Goal: Information Seeking & Learning: Learn about a topic

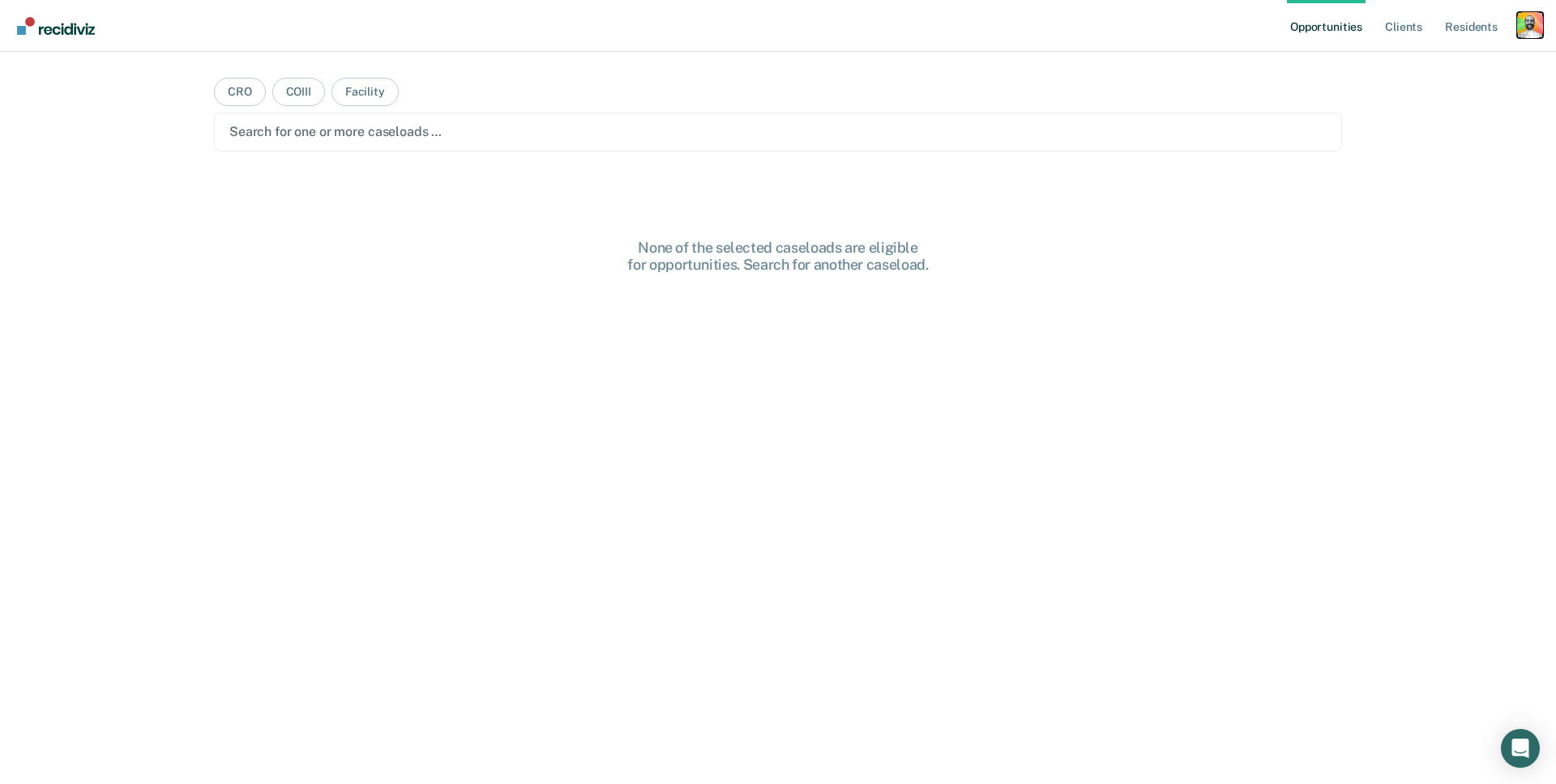
click at [1317, 22] on div "Profile dropdown button" at bounding box center [1530, 25] width 26 height 26
click at [1317, 64] on link "Profile" at bounding box center [1464, 66] width 131 height 14
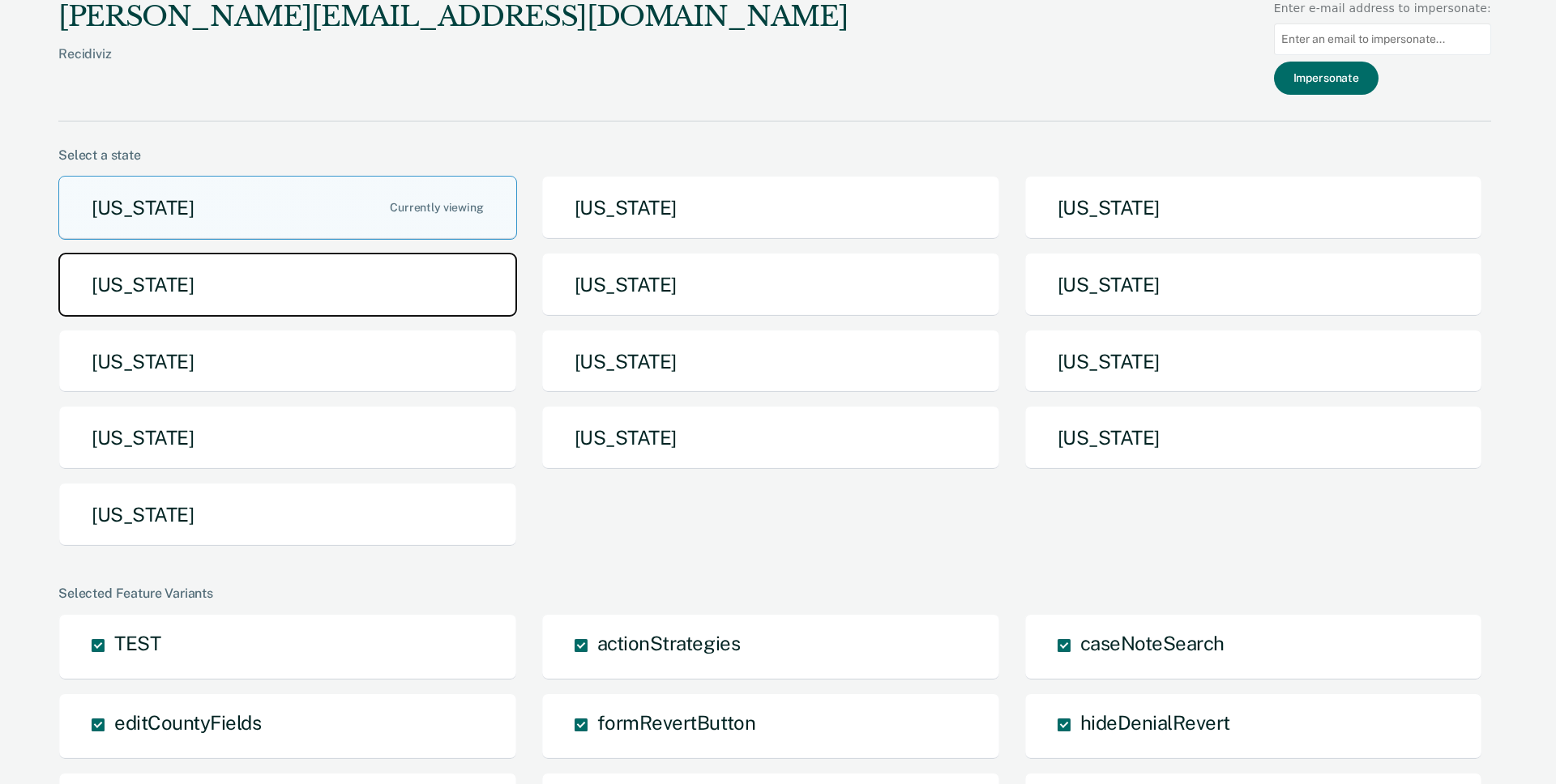
click at [228, 292] on button "Idaho" at bounding box center [288, 284] width 459 height 64
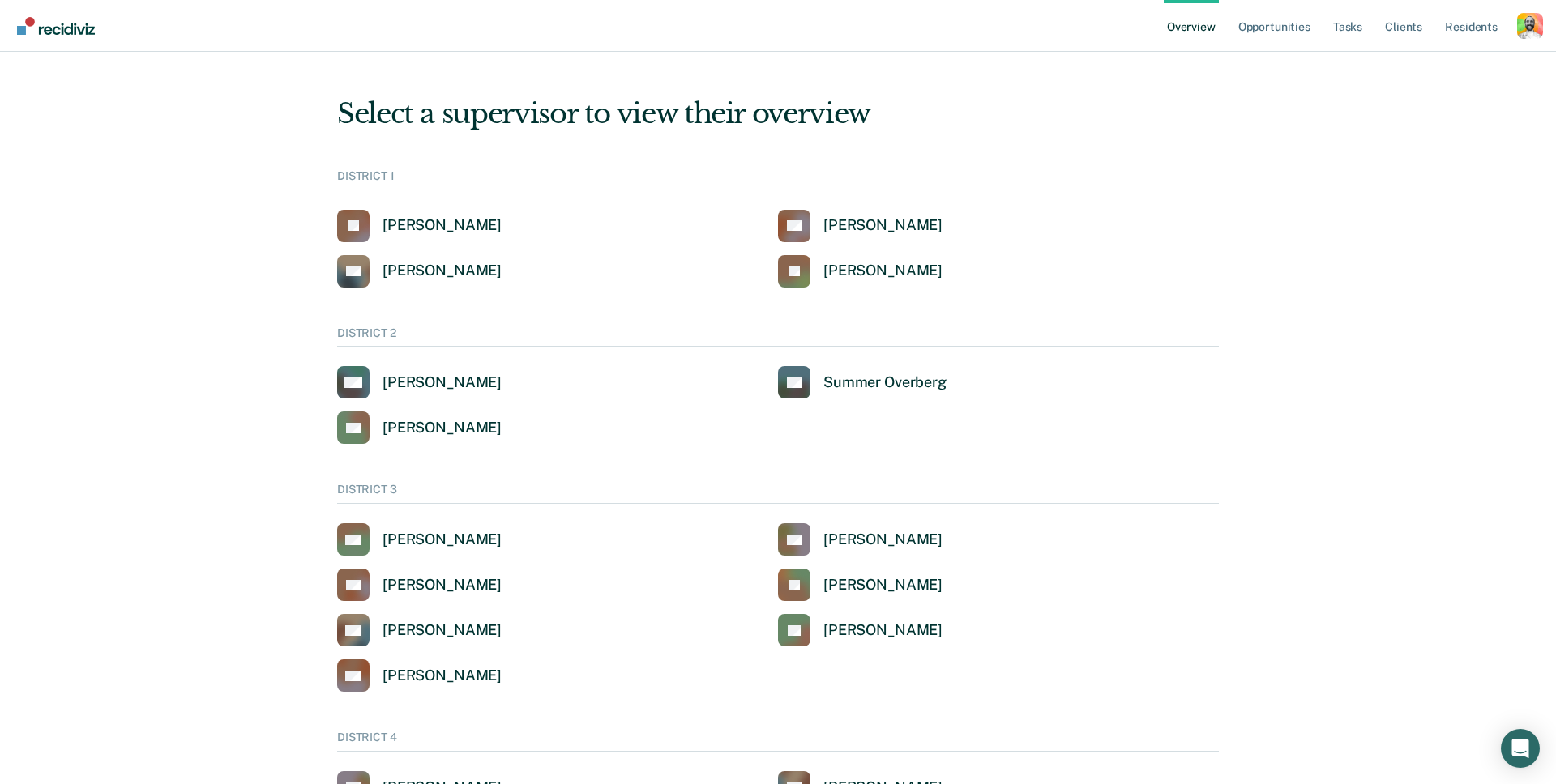
click at [394, 175] on div "DISTRICT 1" at bounding box center [777, 180] width 881 height 21
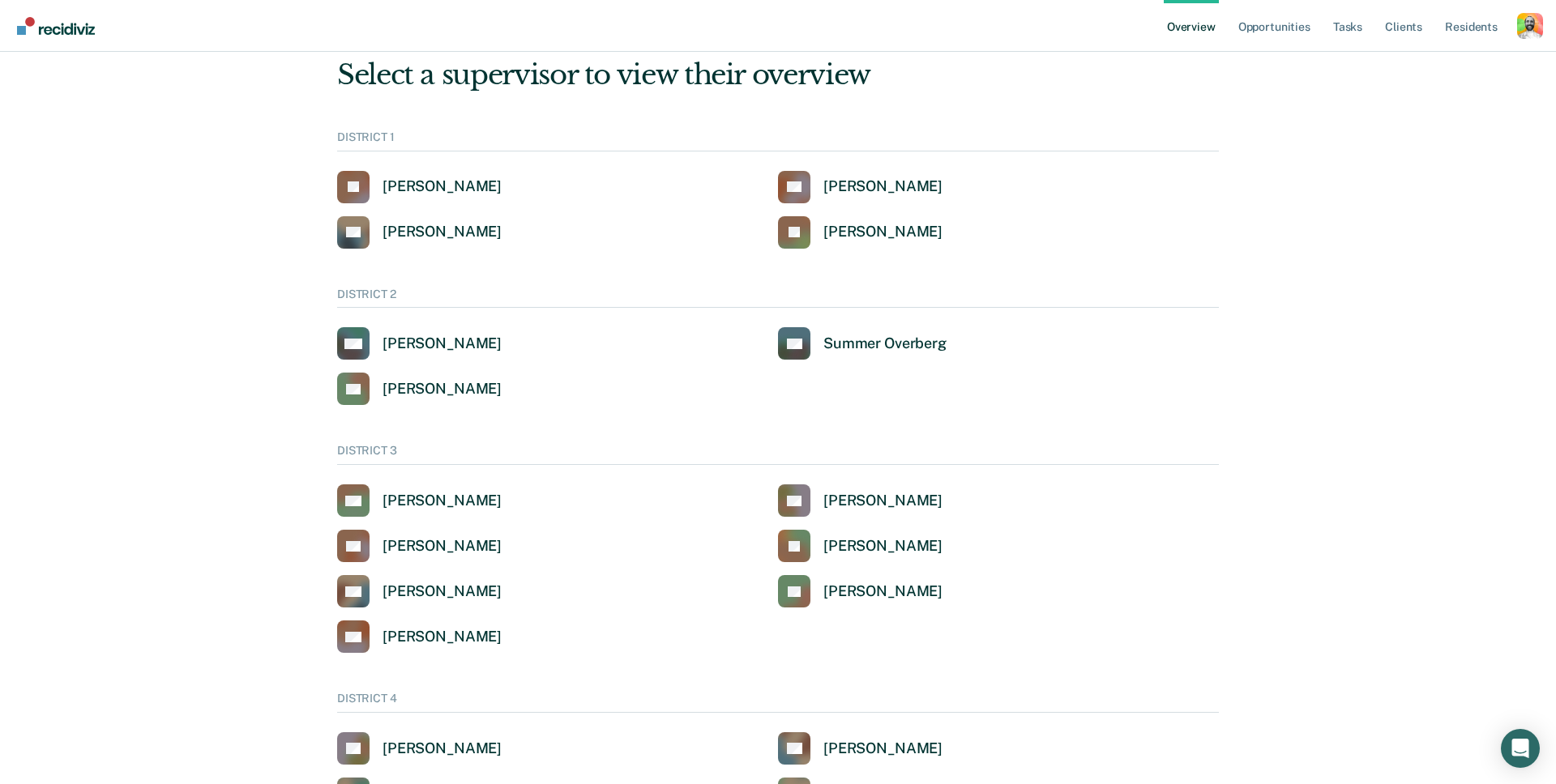
click at [371, 131] on div "DISTRICT 1" at bounding box center [777, 141] width 881 height 21
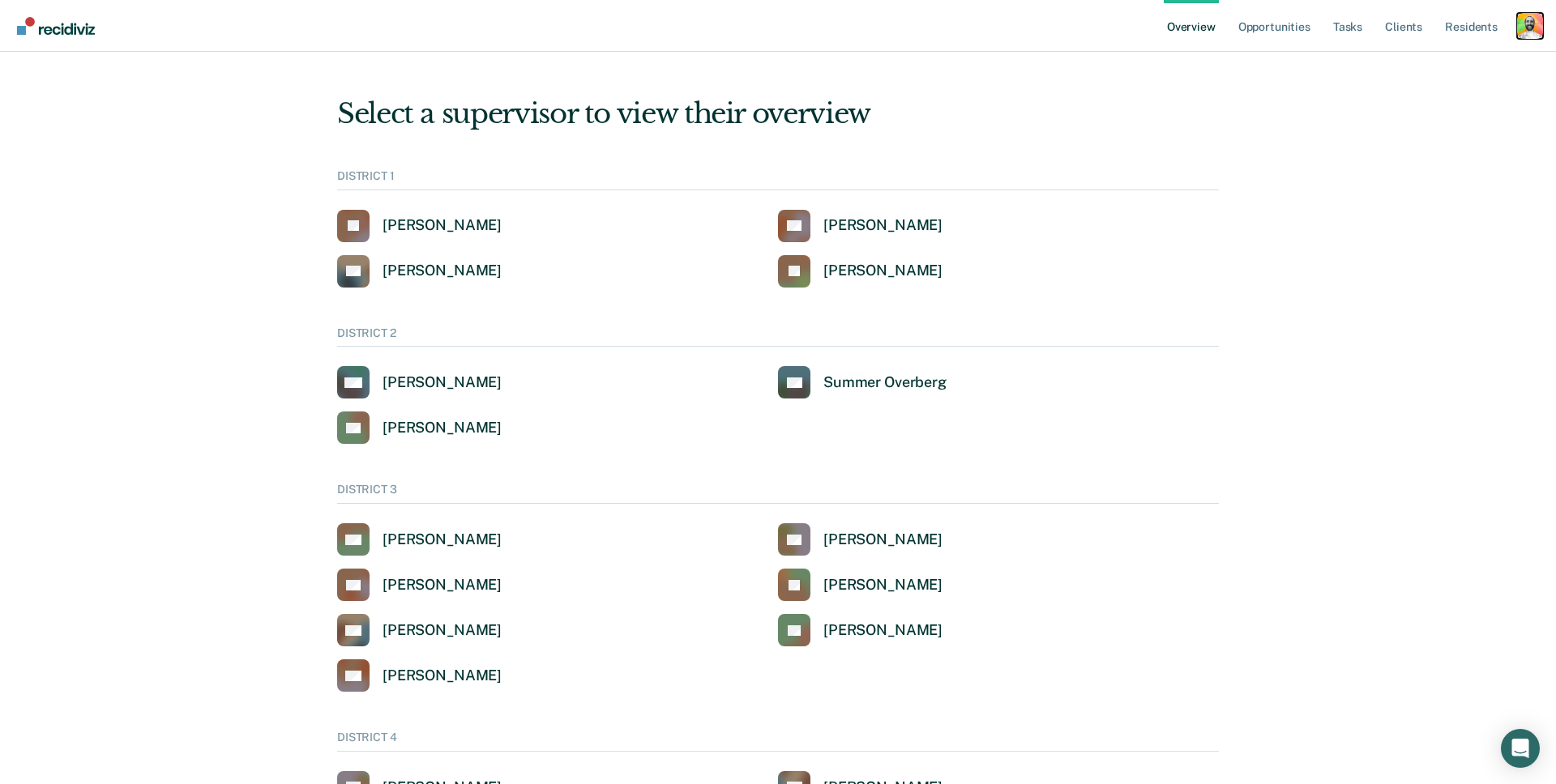
click at [1317, 31] on div "Profile dropdown button" at bounding box center [1530, 26] width 26 height 26
click at [1317, 65] on link "Profile" at bounding box center [1460, 66] width 138 height 14
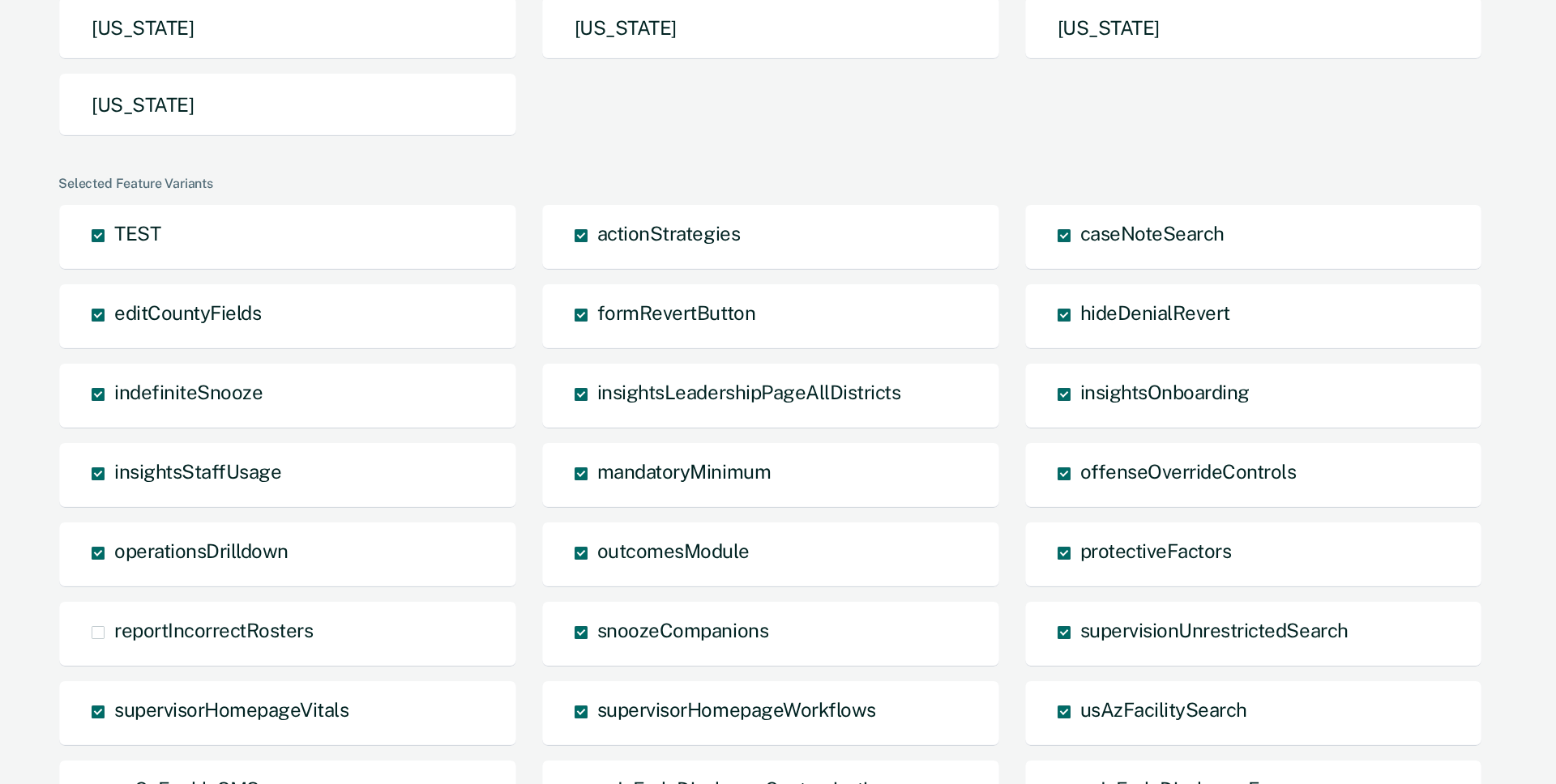
scroll to position [966, 0]
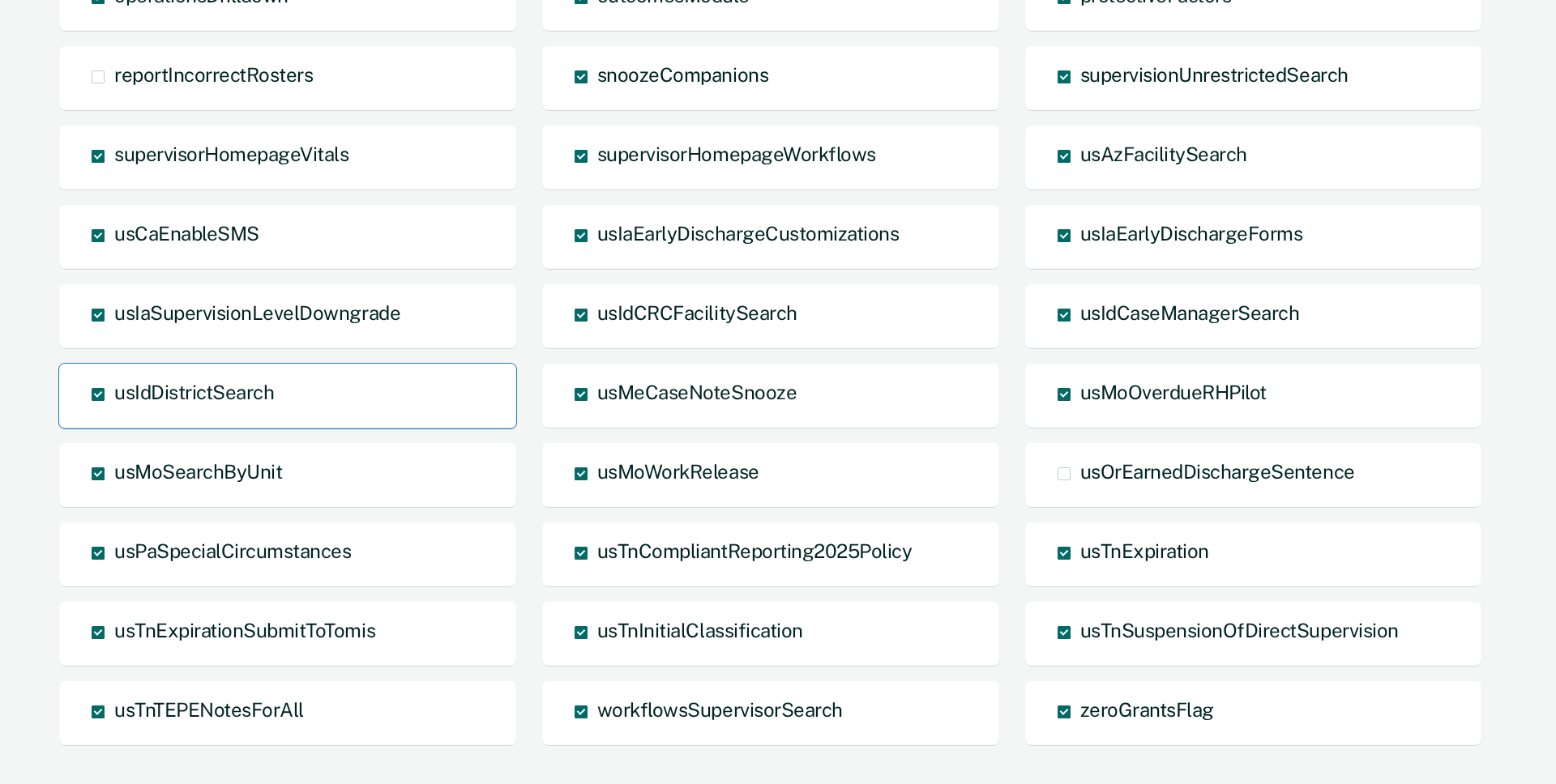
click at [242, 390] on span "usIdDistrictSearch" at bounding box center [194, 392] width 160 height 23
click at [114, 407] on input "usIdDistrictSearch" at bounding box center [114, 407] width 0 height 0
click at [242, 390] on span "usIdDistrictSearch" at bounding box center [194, 392] width 160 height 23
click at [114, 407] on input "usIdDistrictSearch" at bounding box center [114, 407] width 0 height 0
drag, startPoint x: 335, startPoint y: 393, endPoint x: 121, endPoint y: 391, distance: 214.0
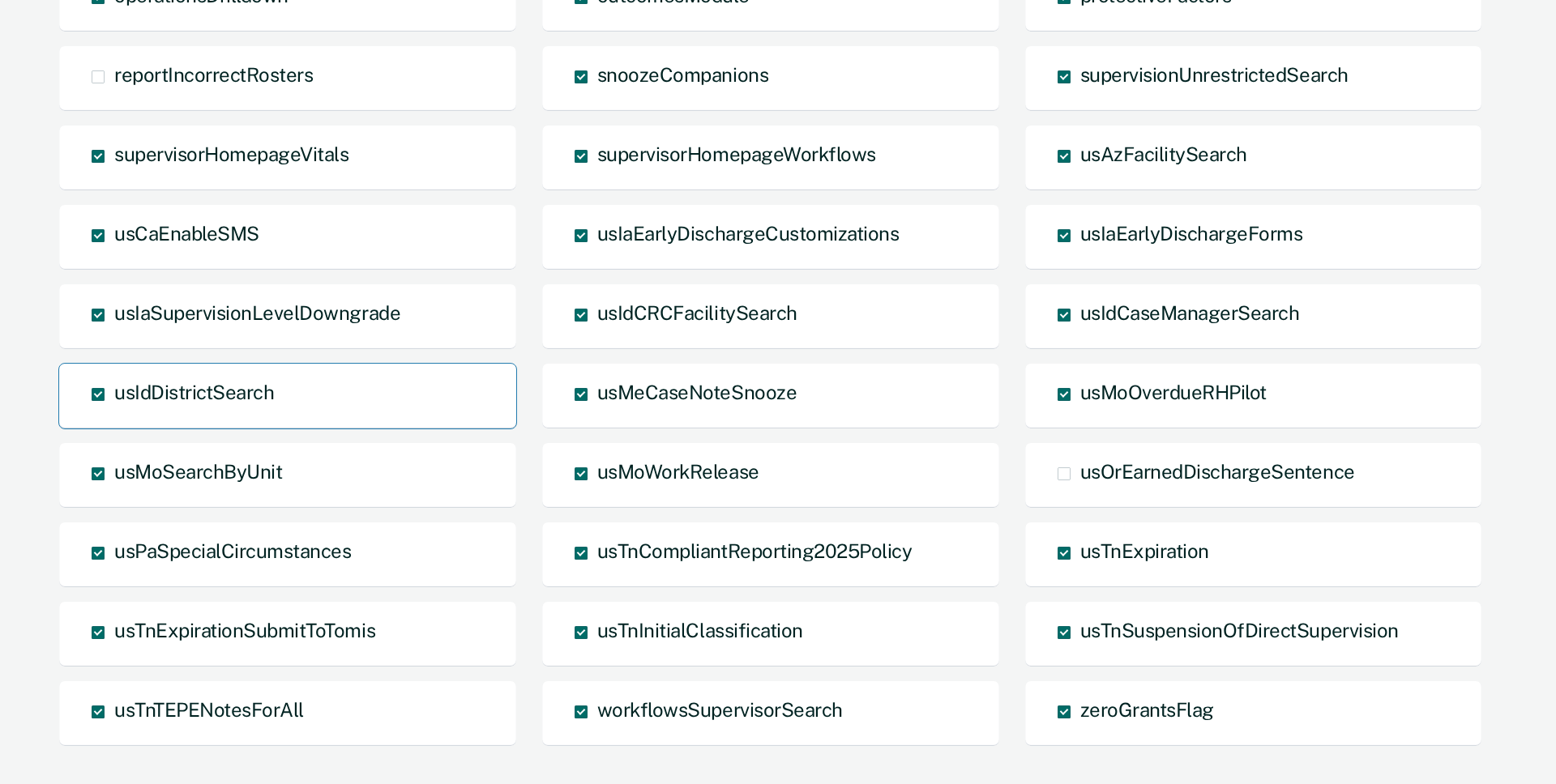
click at [119, 391] on div "usIdDistrictSearch" at bounding box center [288, 396] width 459 height 67
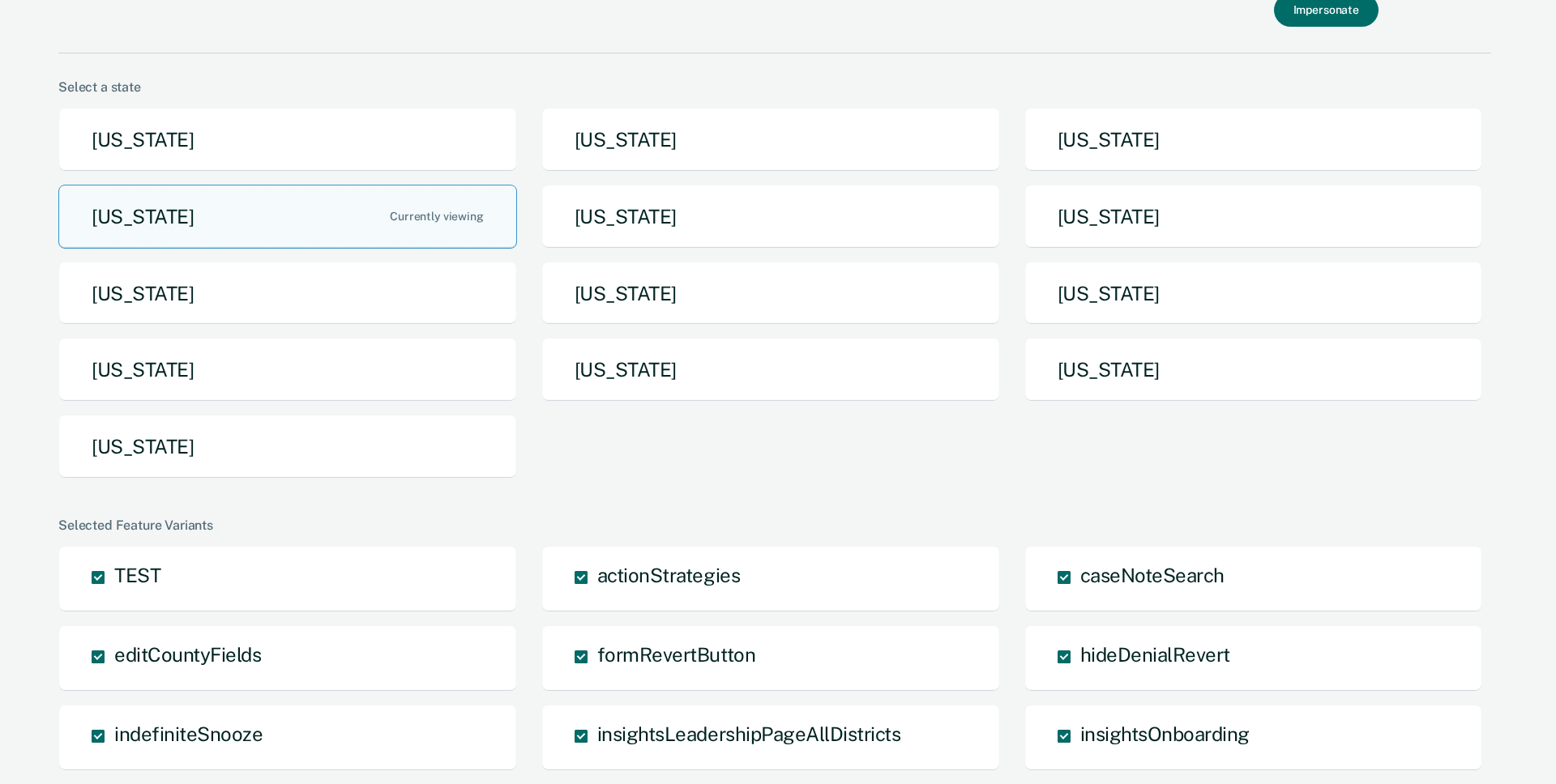
scroll to position [0, 0]
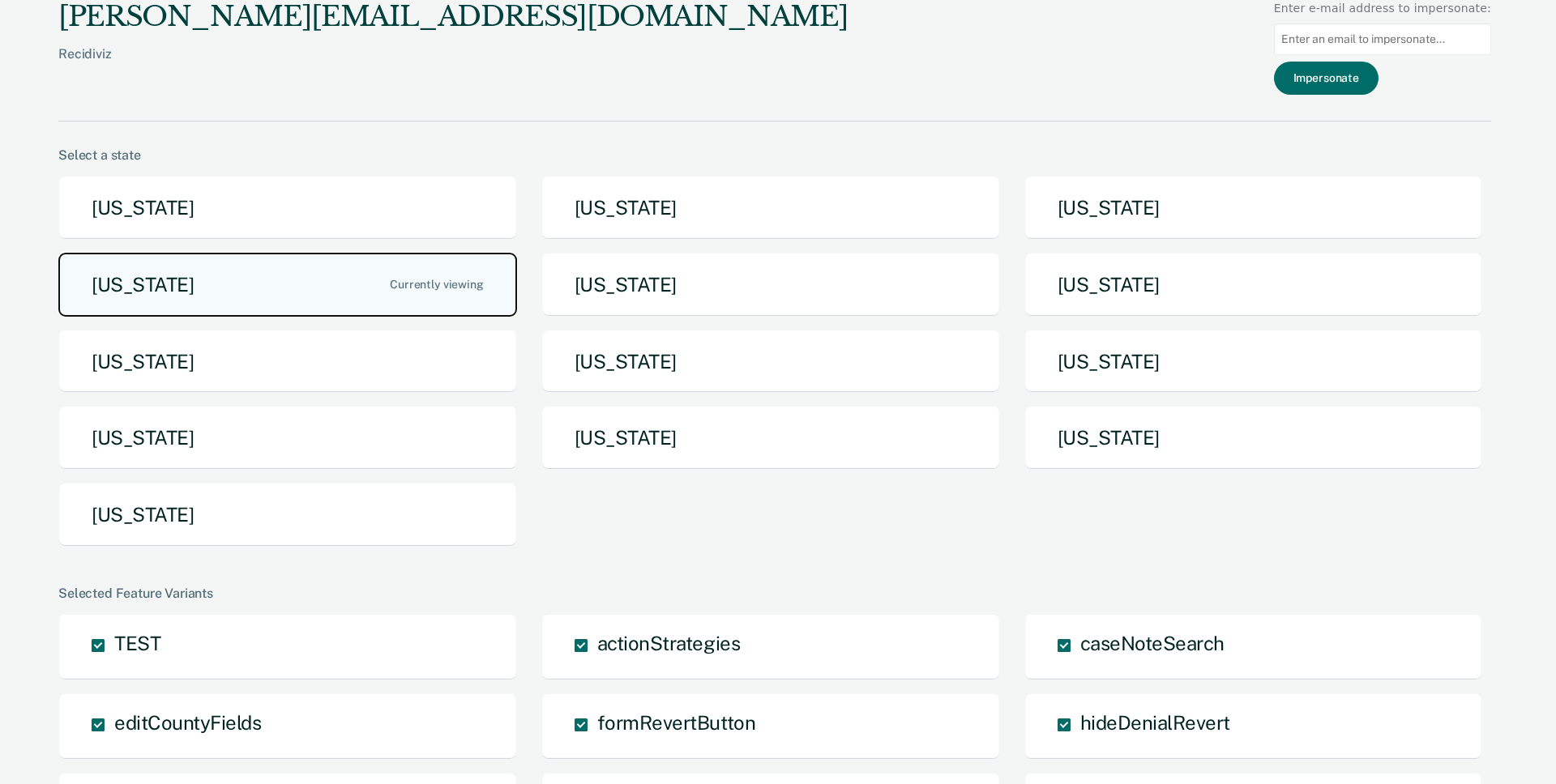
click at [253, 289] on button "Idaho" at bounding box center [288, 284] width 459 height 64
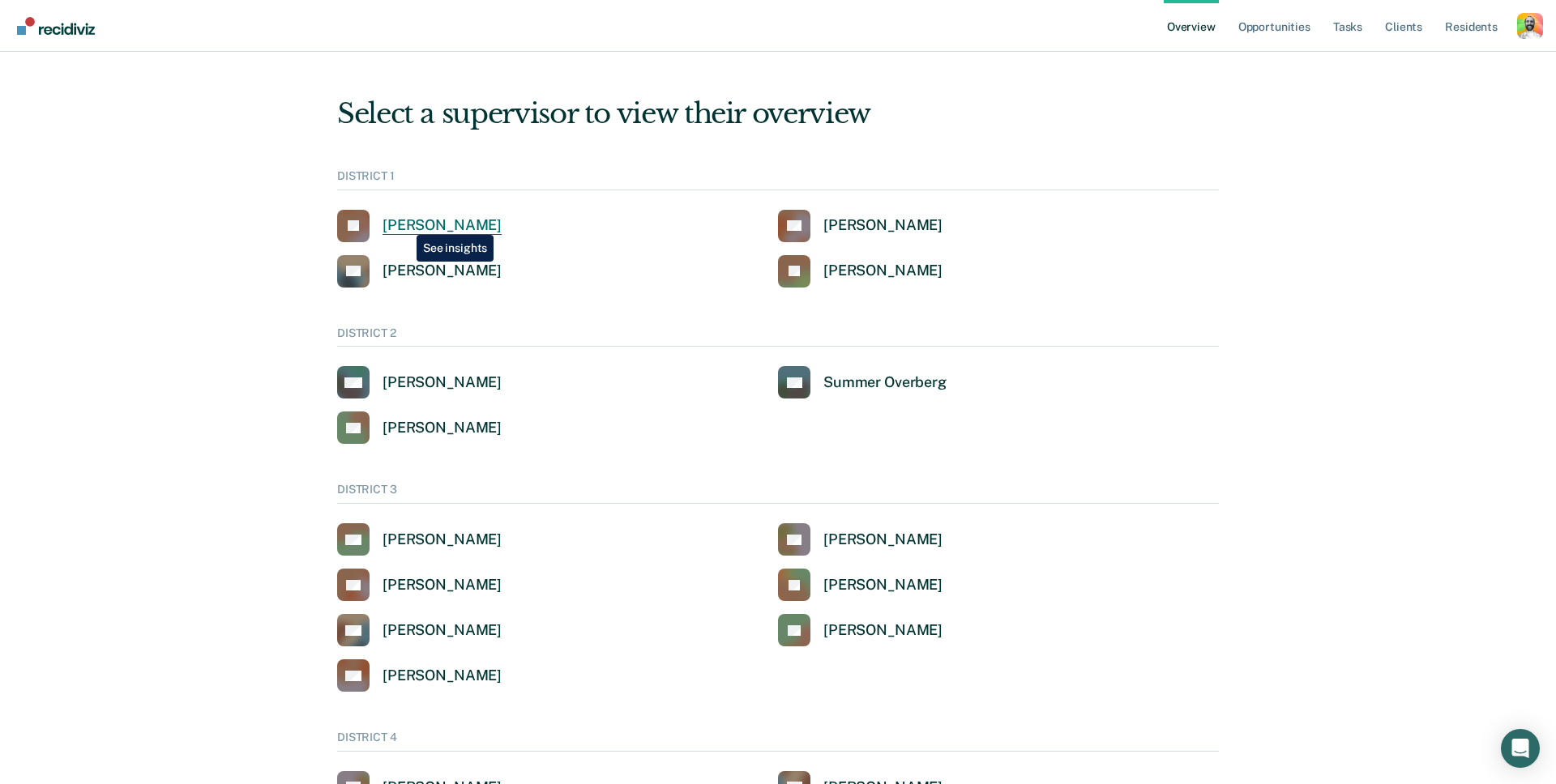
click at [406, 226] on div "John Andrich" at bounding box center [442, 225] width 119 height 18
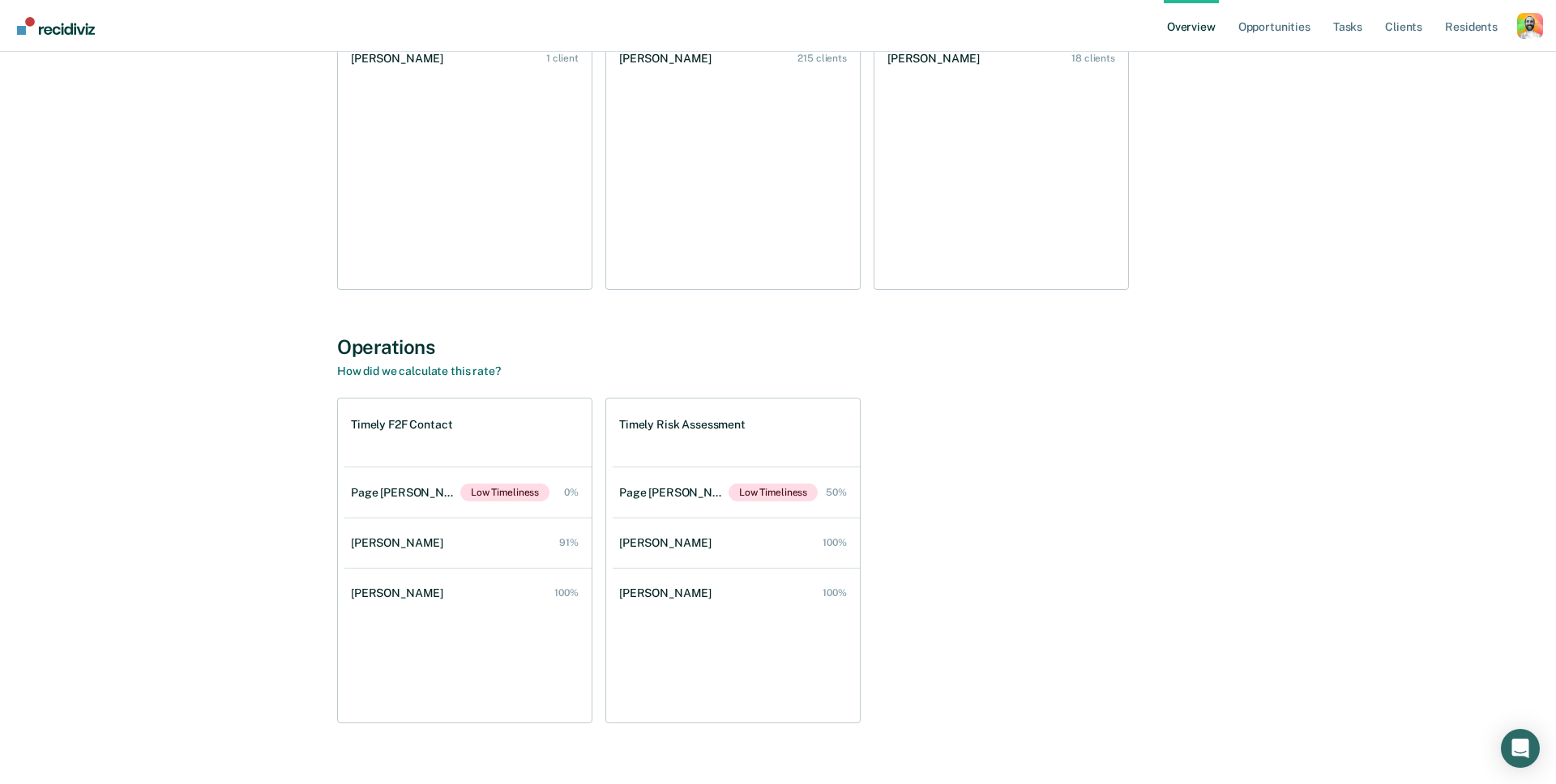
scroll to position [1014, 0]
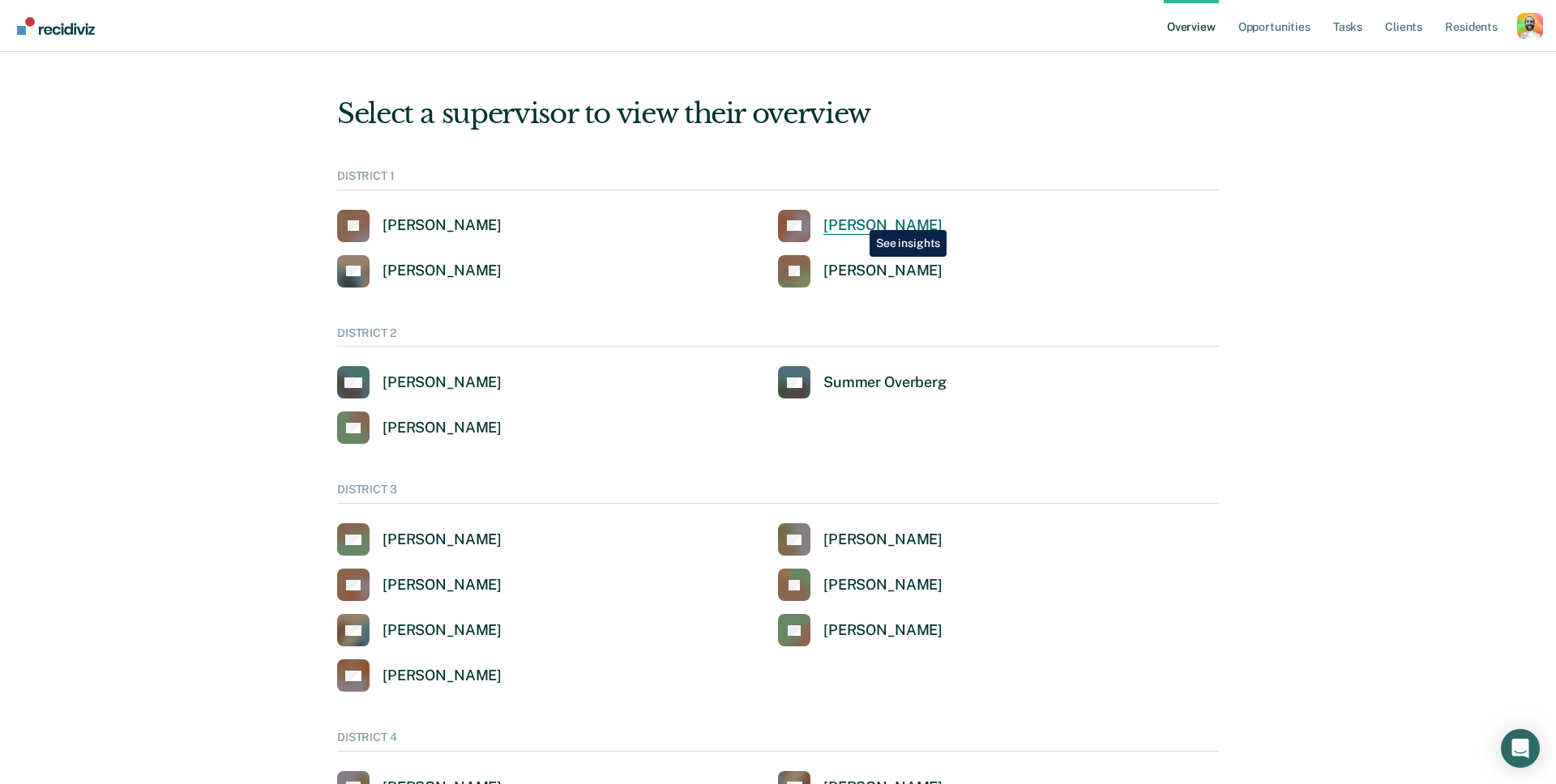
click at [857, 217] on div "Clinton Blettner" at bounding box center [883, 225] width 119 height 18
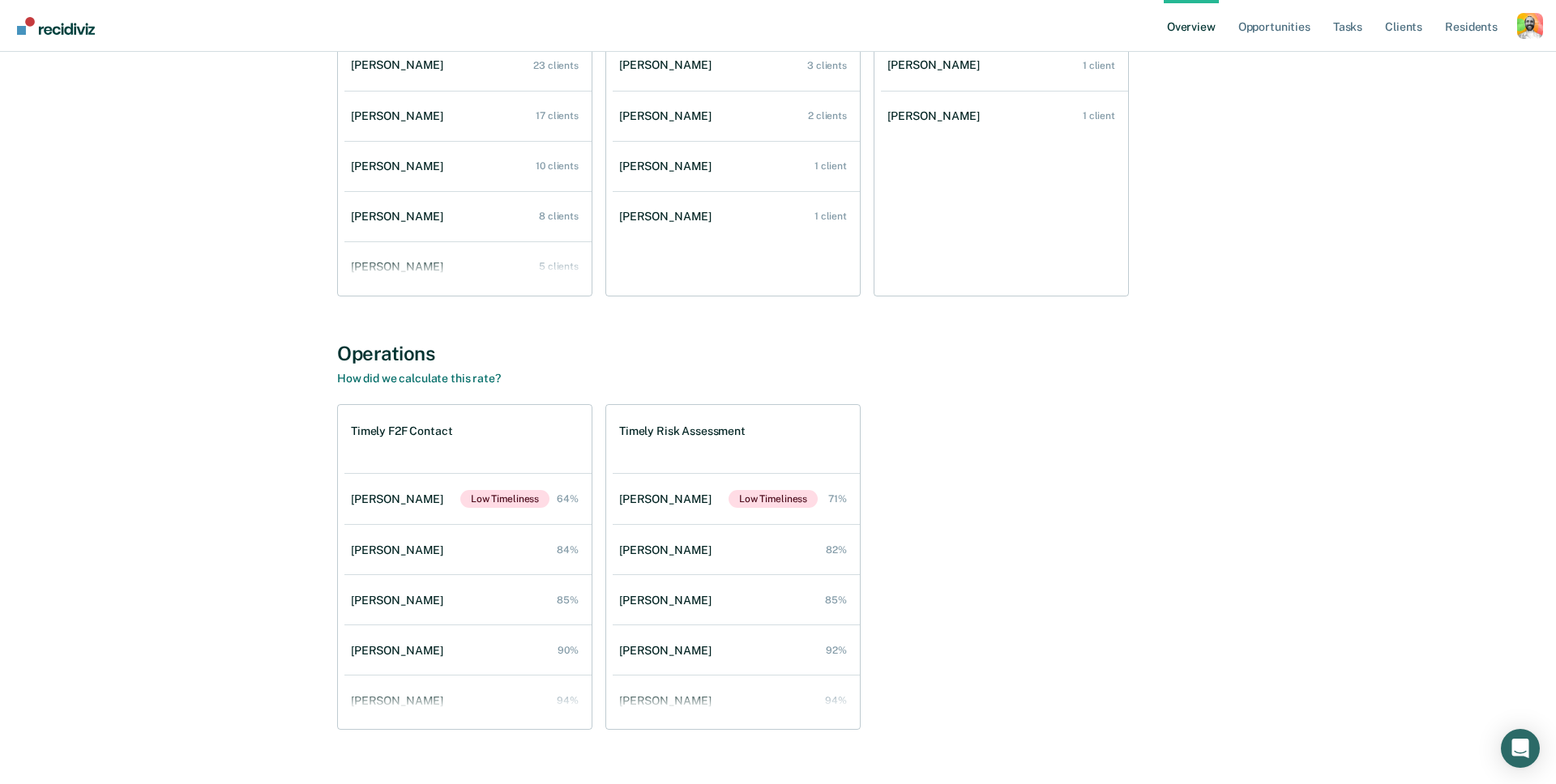
scroll to position [1229, 0]
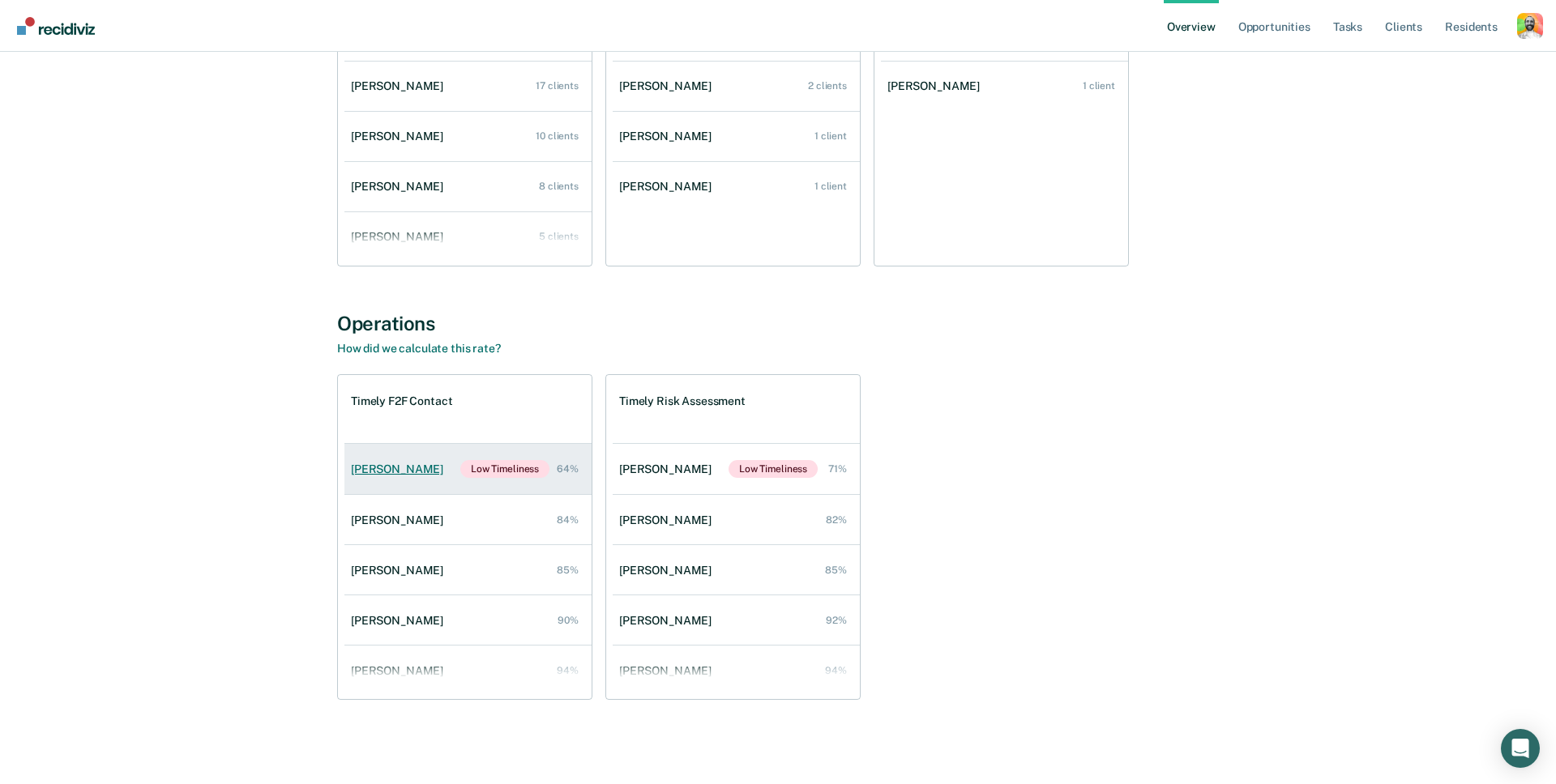
click at [387, 474] on div "Shayla Walton" at bounding box center [400, 469] width 99 height 14
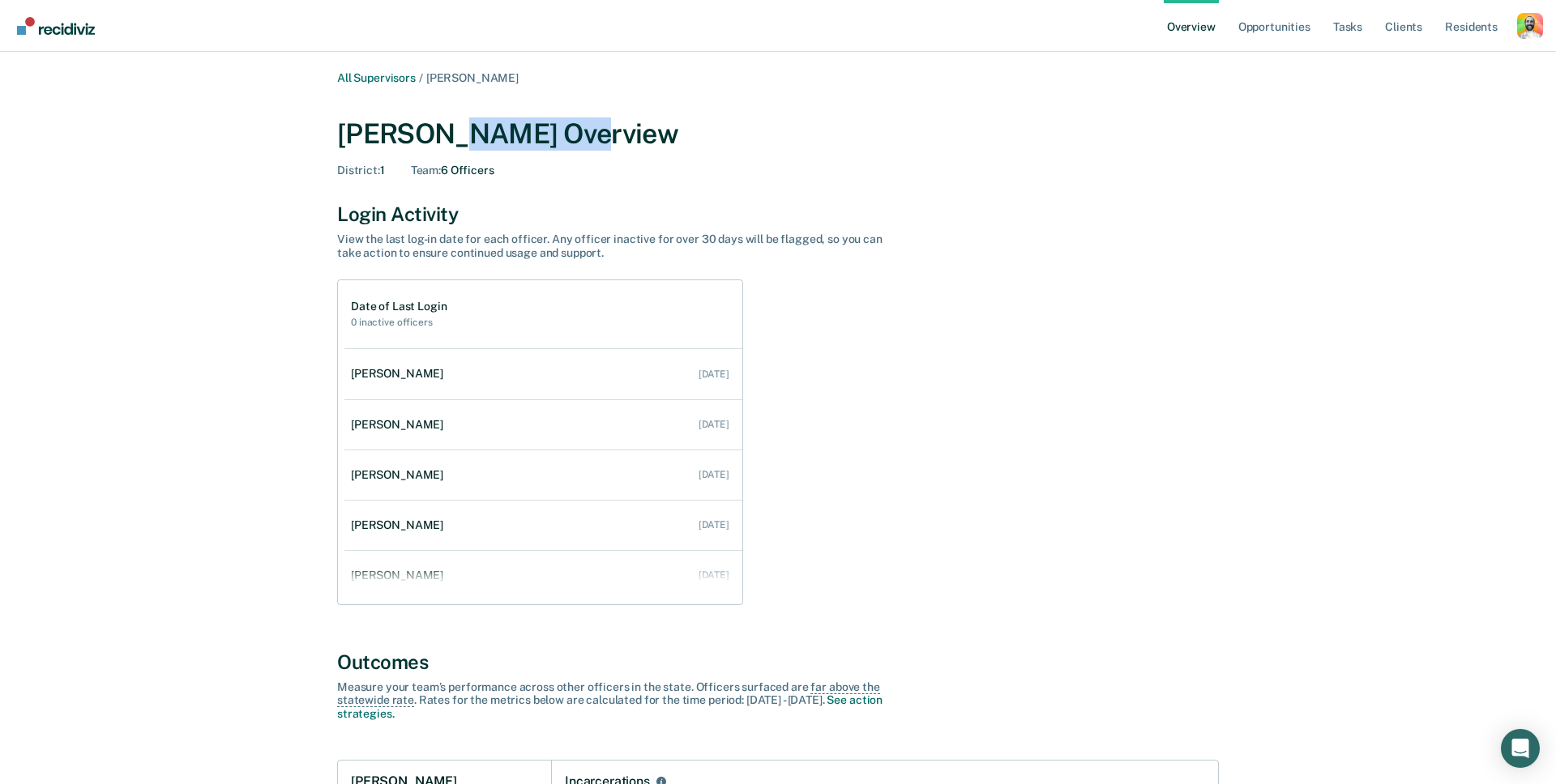
drag, startPoint x: 438, startPoint y: 131, endPoint x: 541, endPoint y: 135, distance: 103.1
click at [541, 135] on div "Clinton Blettner Overview" at bounding box center [777, 134] width 881 height 33
copy div "Blettner"
click at [1317, 26] on div "Profile dropdown button" at bounding box center [1530, 26] width 26 height 26
click at [960, 282] on div "Date of Last Login 0 inactive officers Shayla Walton Aug 21, 2025 Rikenna Willi…" at bounding box center [777, 442] width 881 height 325
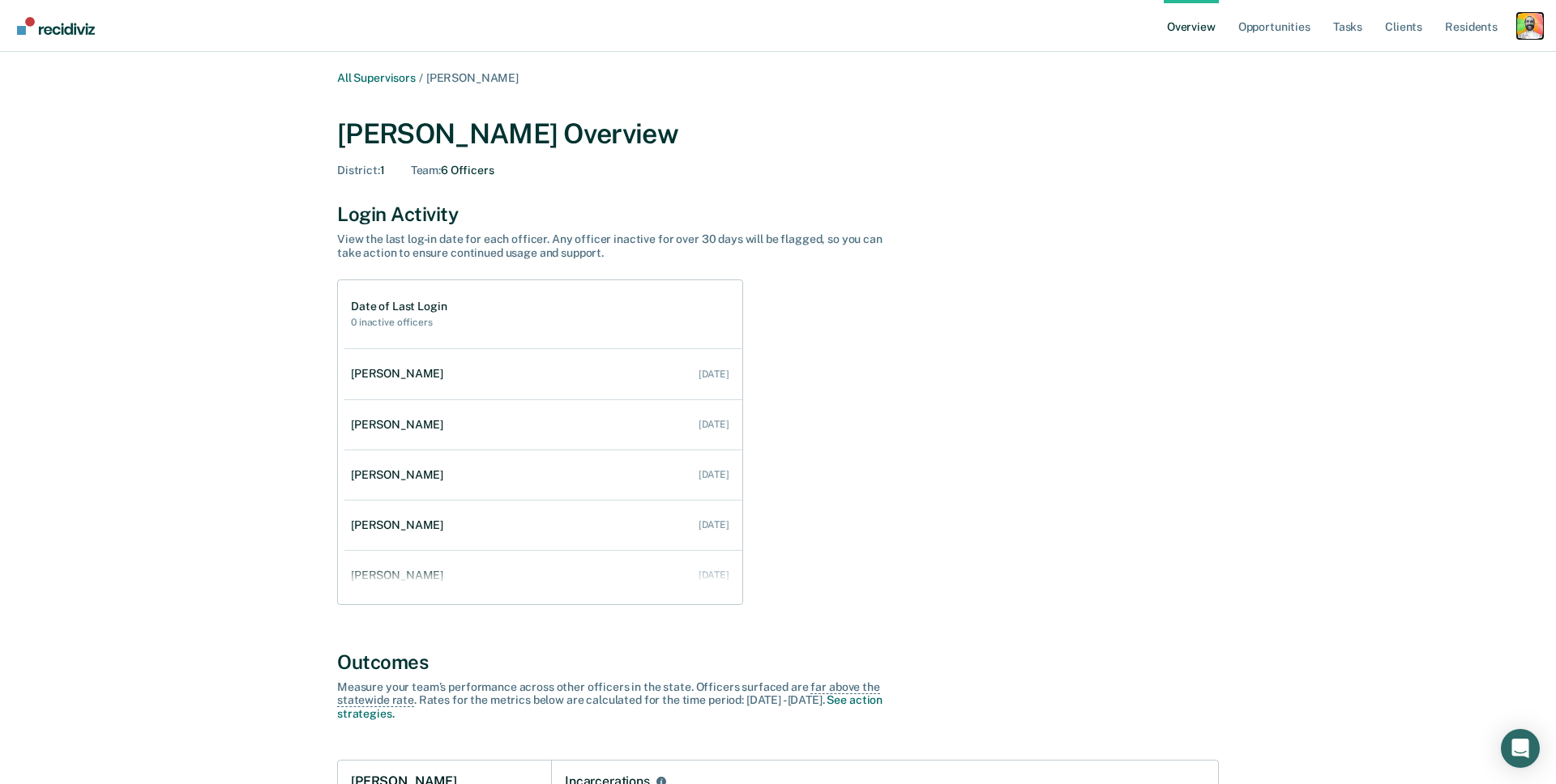
click at [1317, 18] on div "Profile dropdown button" at bounding box center [1530, 26] width 26 height 26
click at [1317, 64] on link "Profile" at bounding box center [1460, 66] width 138 height 14
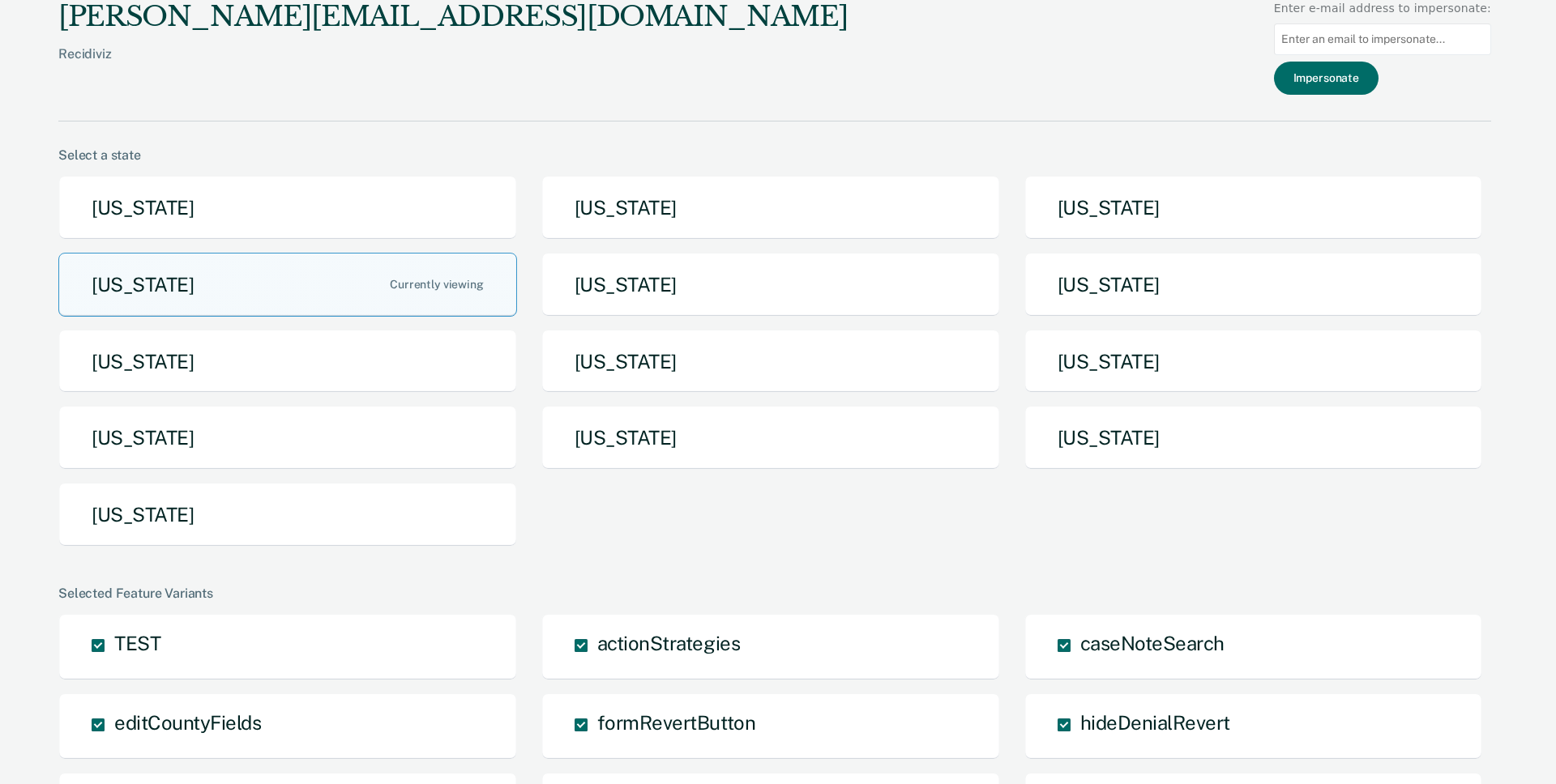
click at [1317, 40] on input at bounding box center [1382, 39] width 218 height 32
paste input "Blettner"
type input "cblettner"
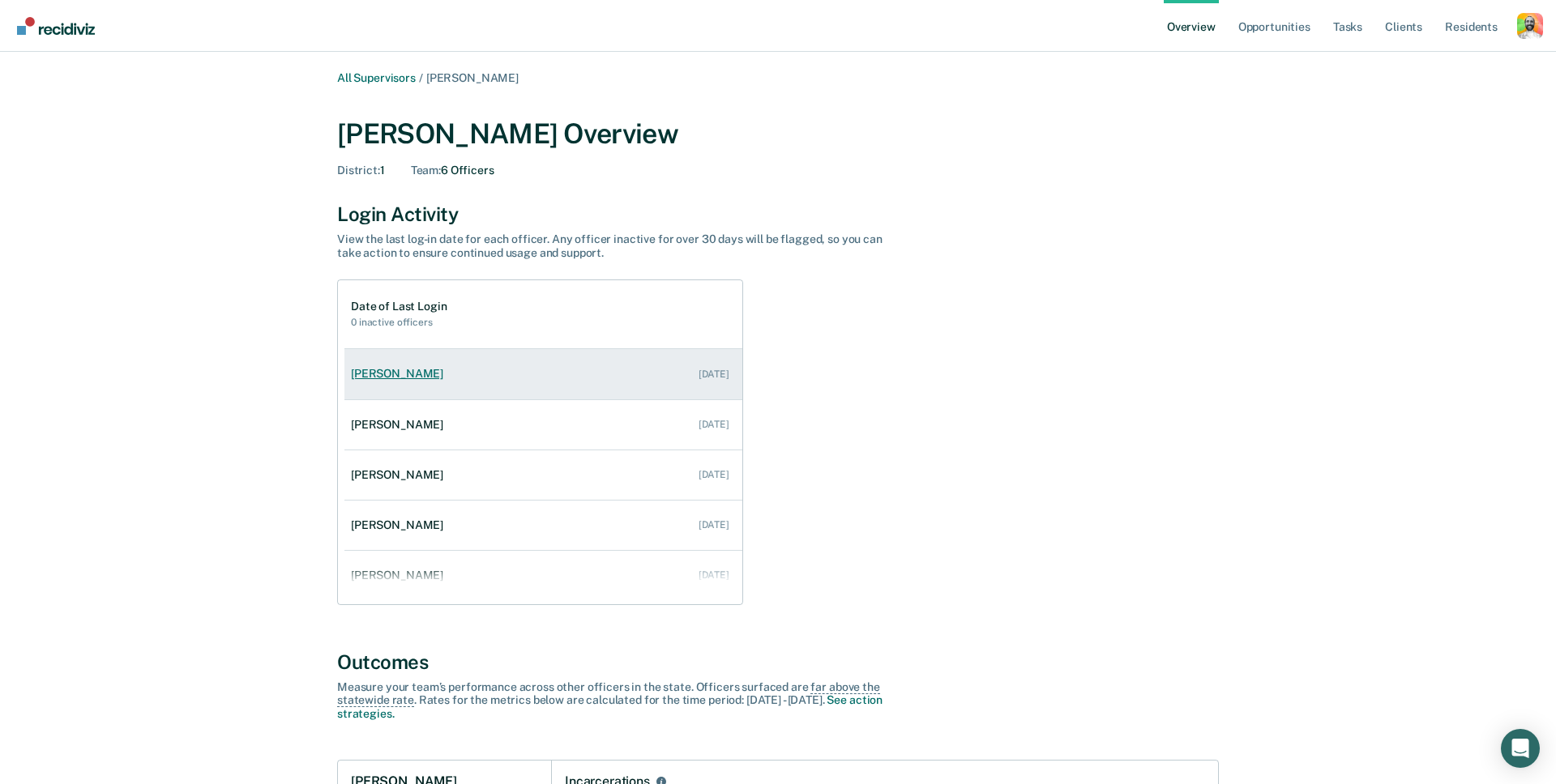
click at [376, 380] on div "Shayla Walton" at bounding box center [400, 374] width 99 height 14
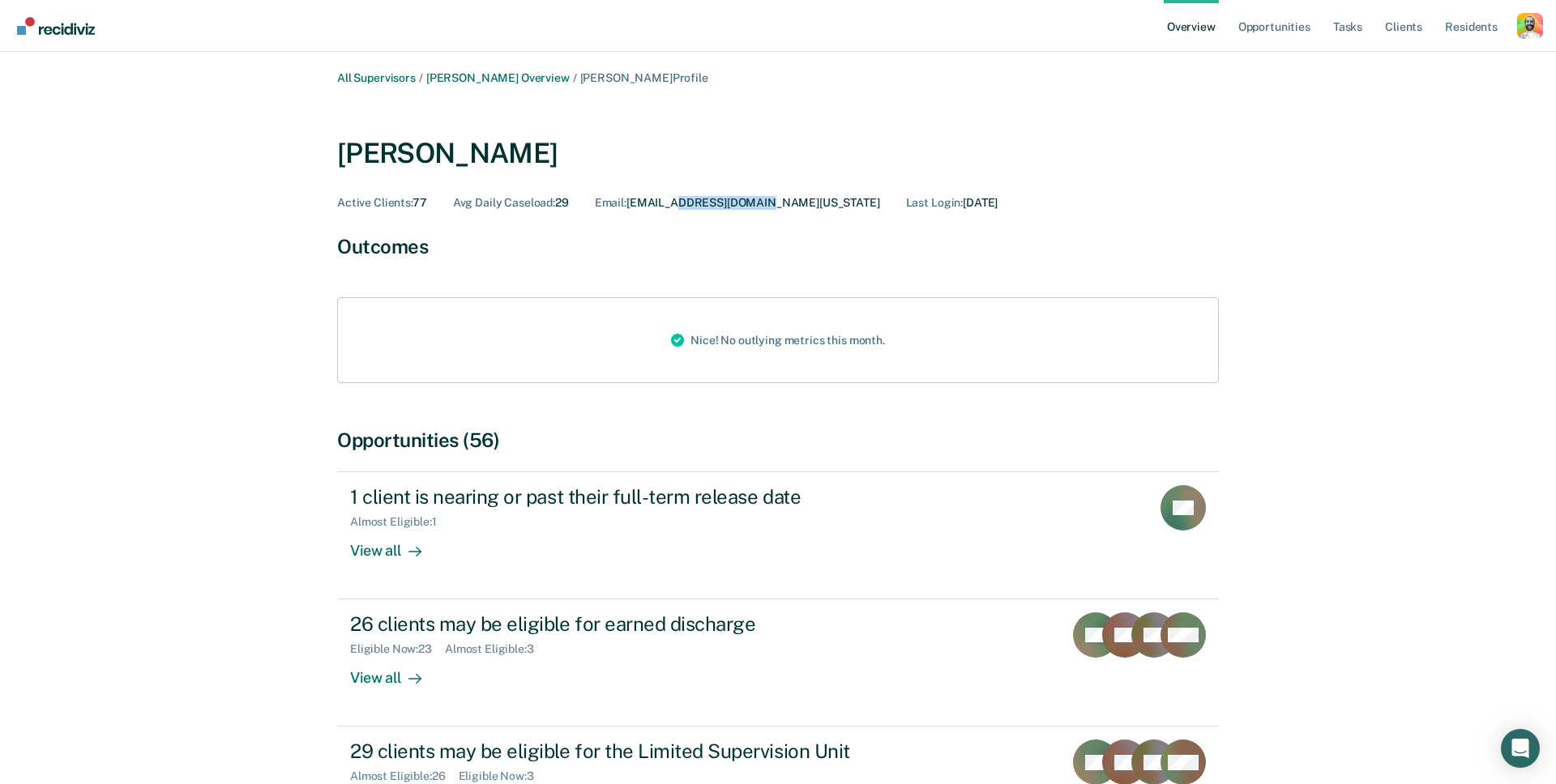
drag, startPoint x: 695, startPoint y: 203, endPoint x: 793, endPoint y: 196, distance: 98.2
click at [793, 196] on div "Active Clients : 77 Avg Daily Caseload : 29 Email : SWALTON@IDOC.IDAHO.GOV Last…" at bounding box center [777, 203] width 881 height 14
copy div "IDOC.IDAHO.GOV"
click at [1317, 16] on div "Profile dropdown button" at bounding box center [1530, 26] width 26 height 26
click at [1317, 61] on link "Profile" at bounding box center [1460, 66] width 138 height 14
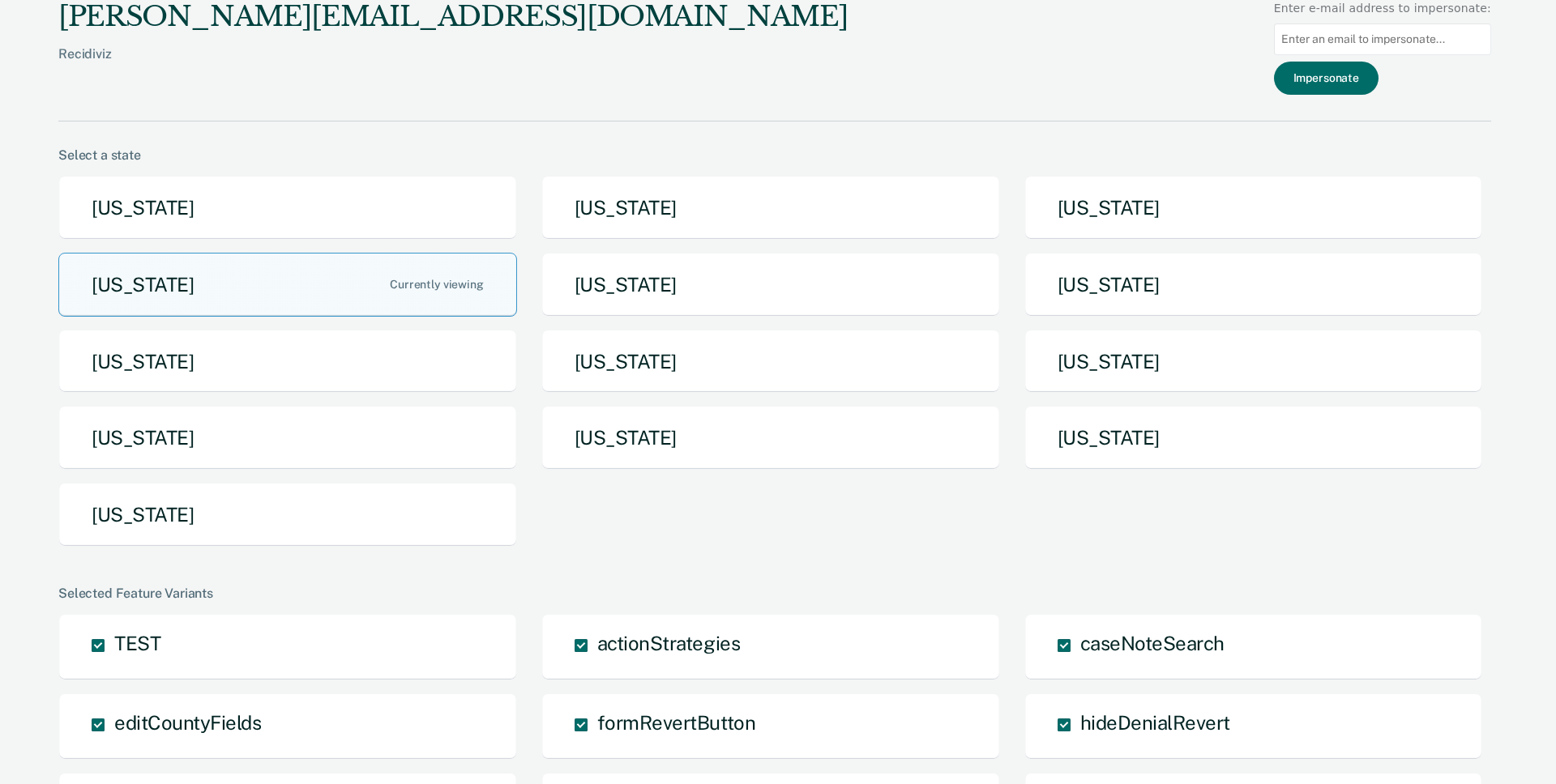
click at [1317, 55] on div at bounding box center [1382, 39] width 218 height 45
click at [1317, 46] on input at bounding box center [1382, 39] width 218 height 32
paste input "IDOC.IDAHO.GOV"
paste input "cblettner"
type input "cblettner@IDOC.IDAHO.GOV"
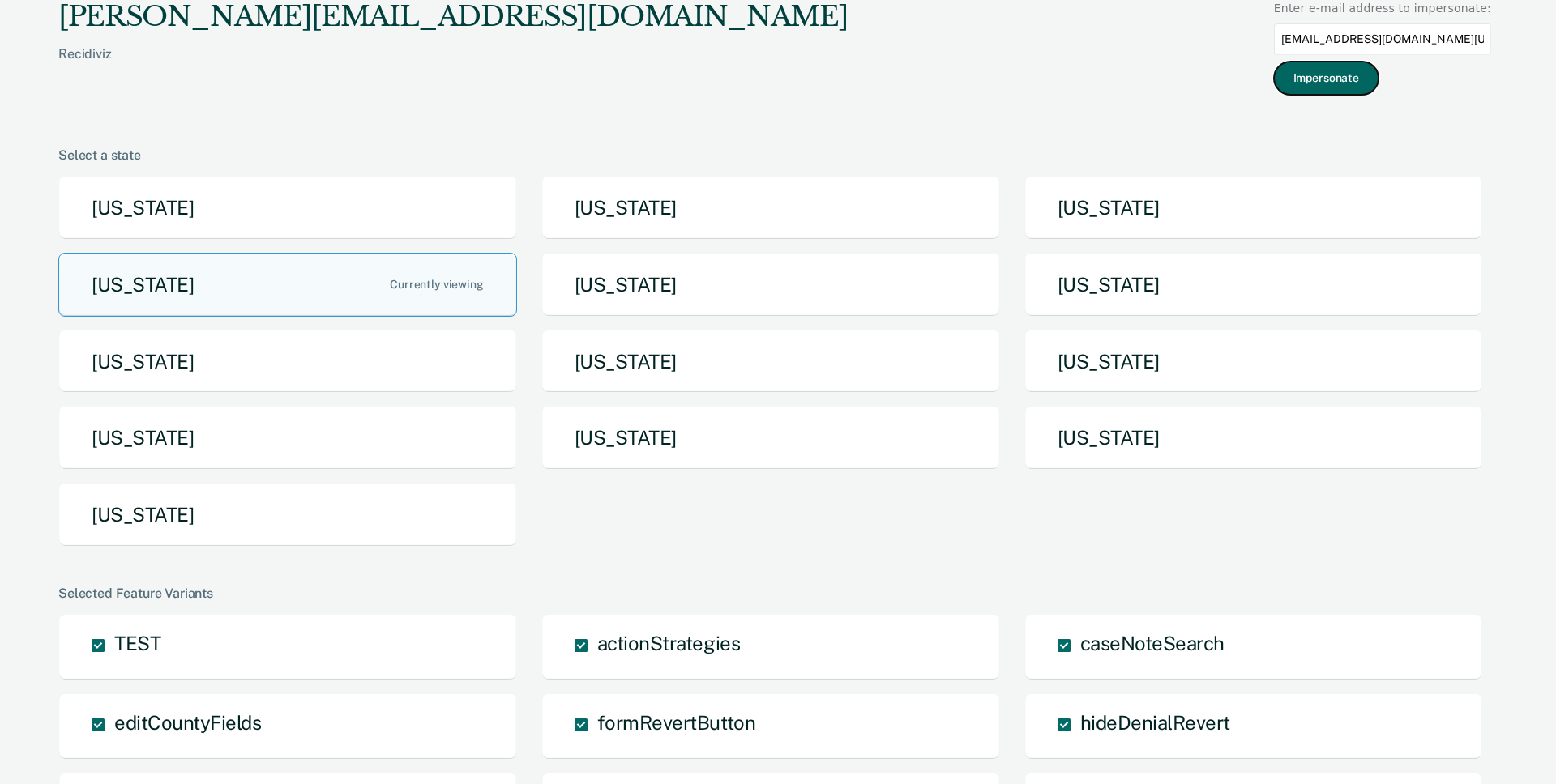
click at [1317, 71] on button "Impersonate" at bounding box center [1325, 78] width 104 height 33
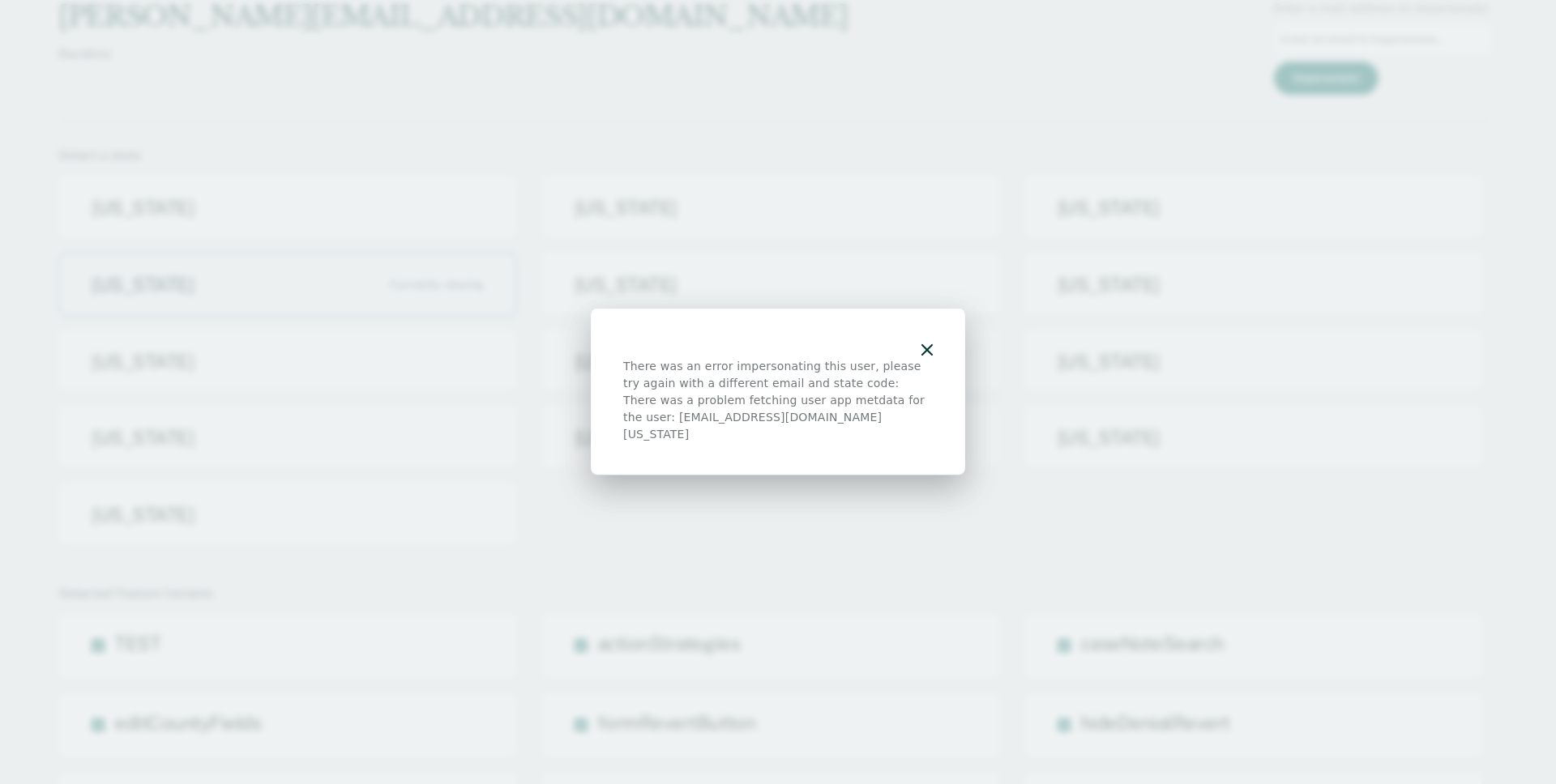
click at [931, 350] on div at bounding box center [777, 349] width 310 height 17
click at [928, 356] on icon "button" at bounding box center [926, 350] width 11 height 11
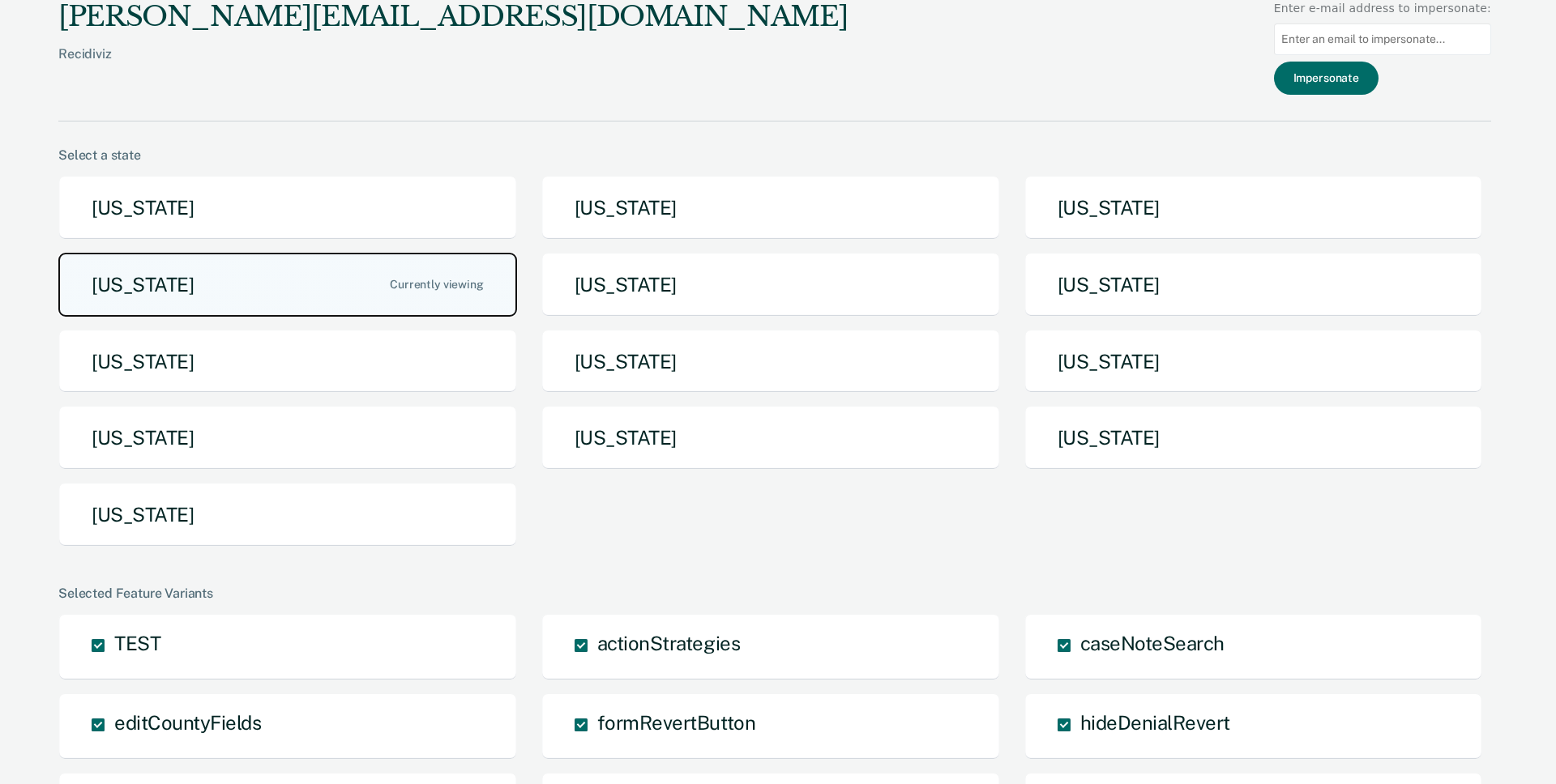
click at [214, 285] on button "Idaho" at bounding box center [288, 284] width 459 height 64
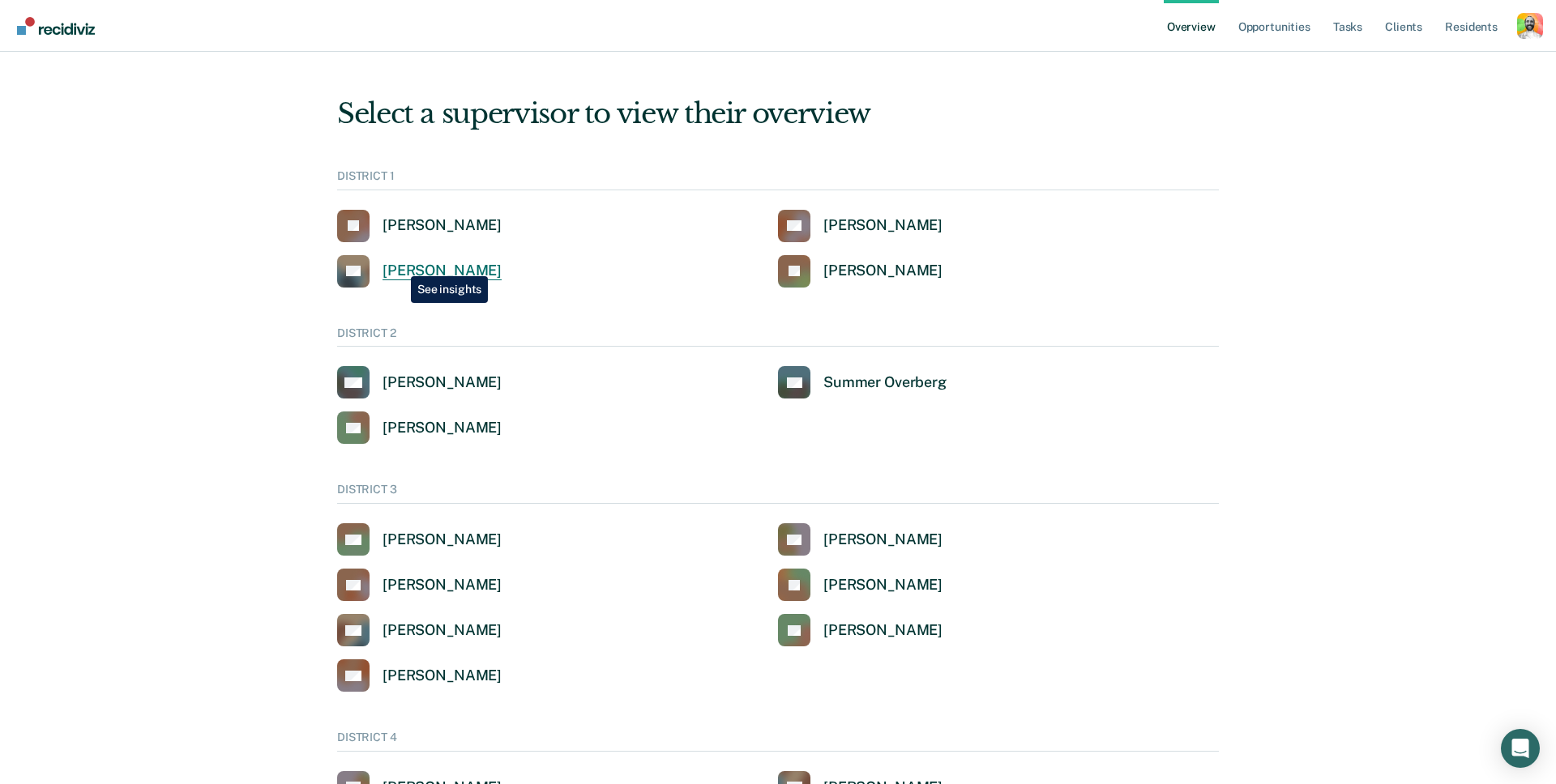
click at [398, 264] on div "Scott Flechsing" at bounding box center [442, 270] width 119 height 18
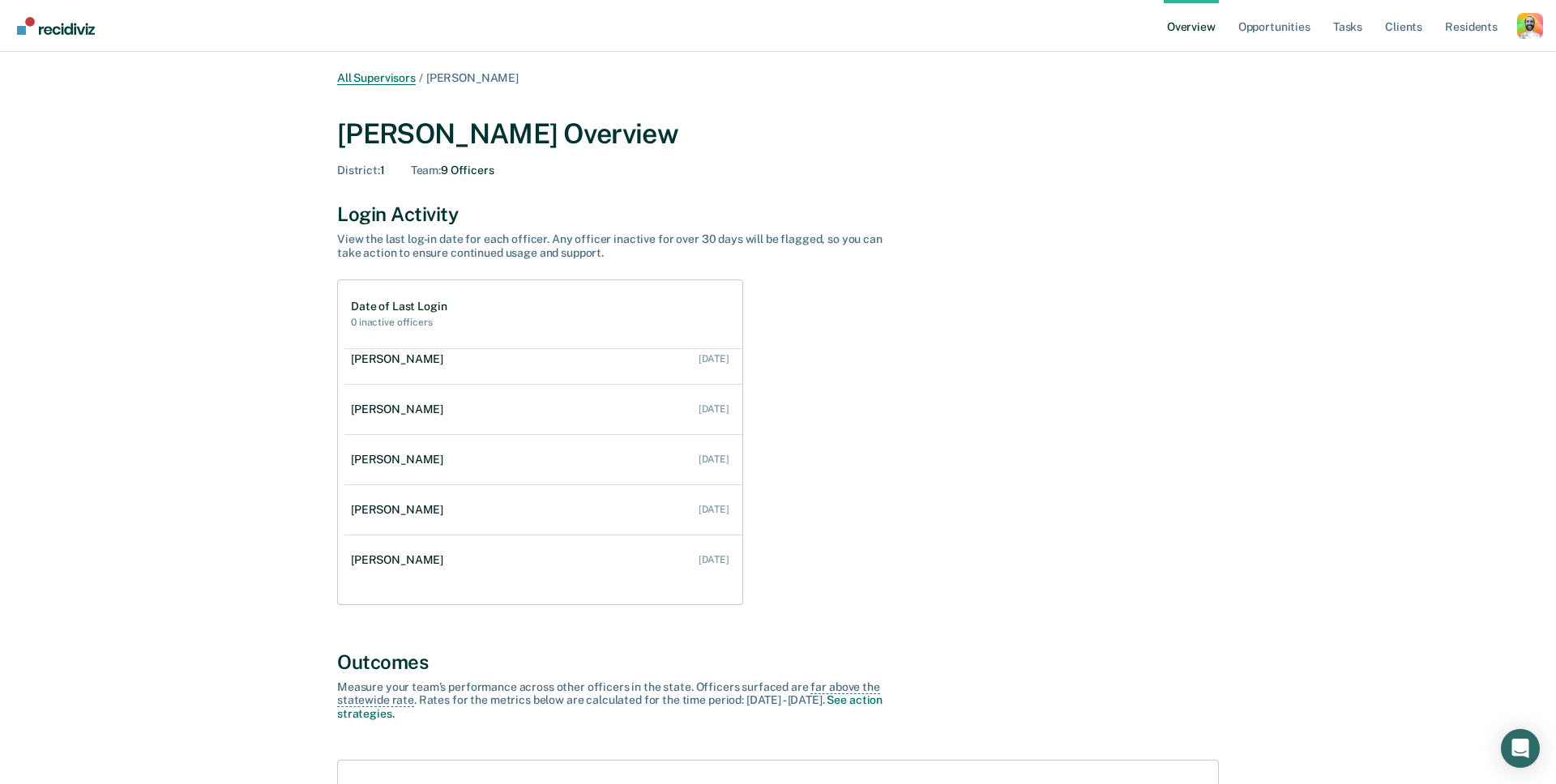
click at [361, 80] on link "All Supervisors" at bounding box center [376, 78] width 79 height 14
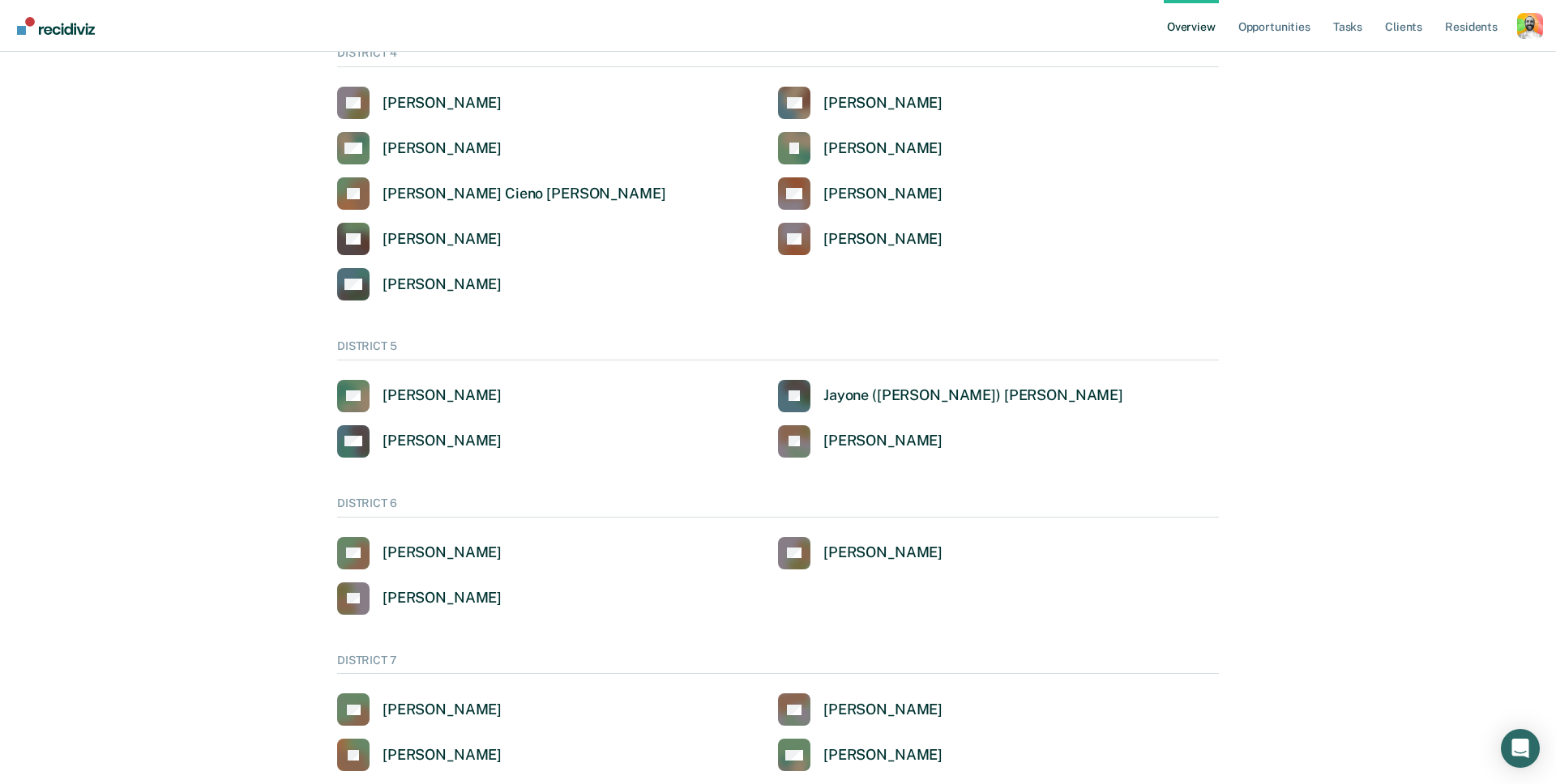
scroll to position [835, 0]
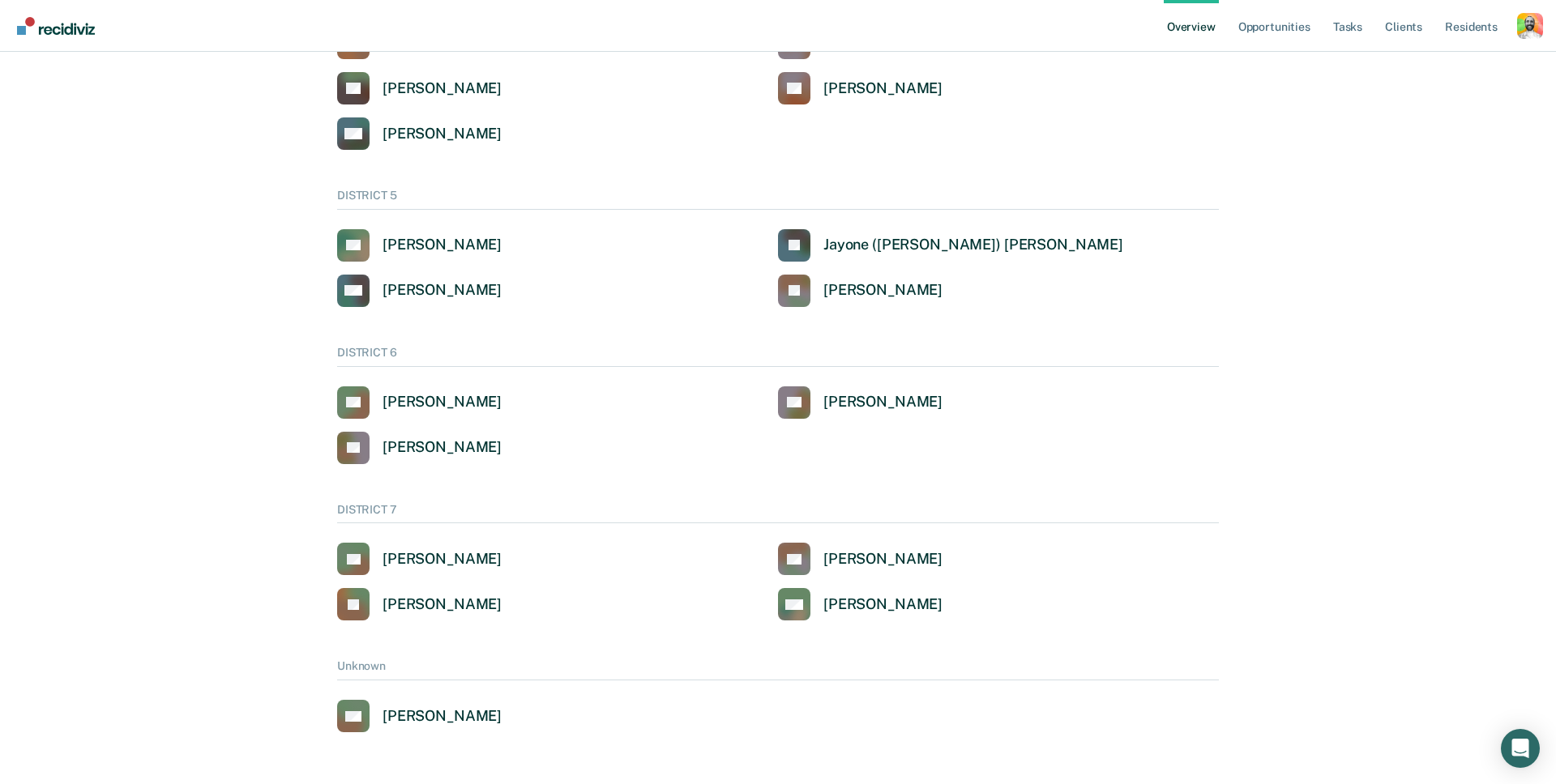
click at [390, 347] on div "DISTRICT 6" at bounding box center [777, 356] width 881 height 21
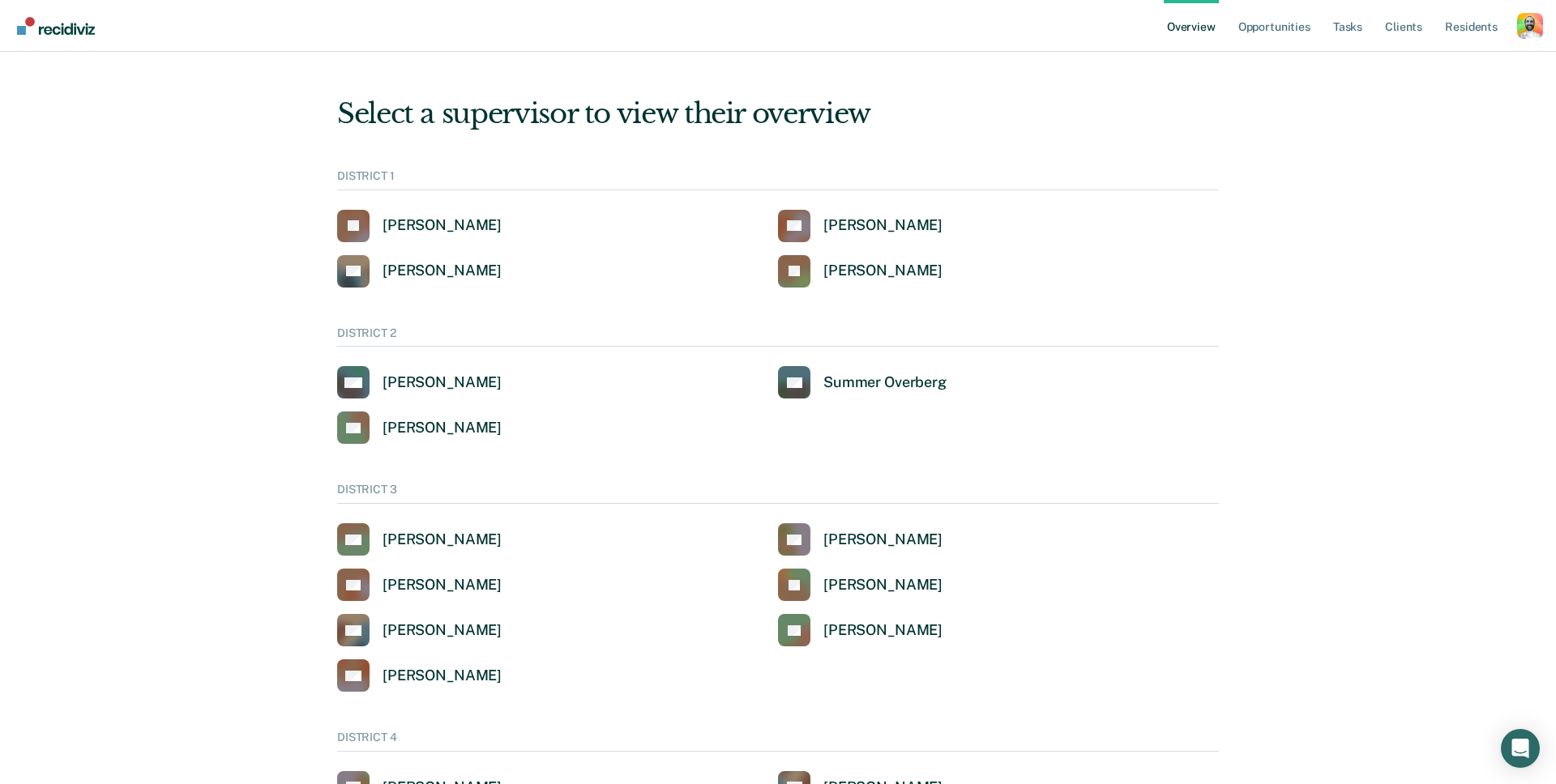
click at [866, 270] on div "Jeffery Schraeder" at bounding box center [883, 270] width 119 height 18
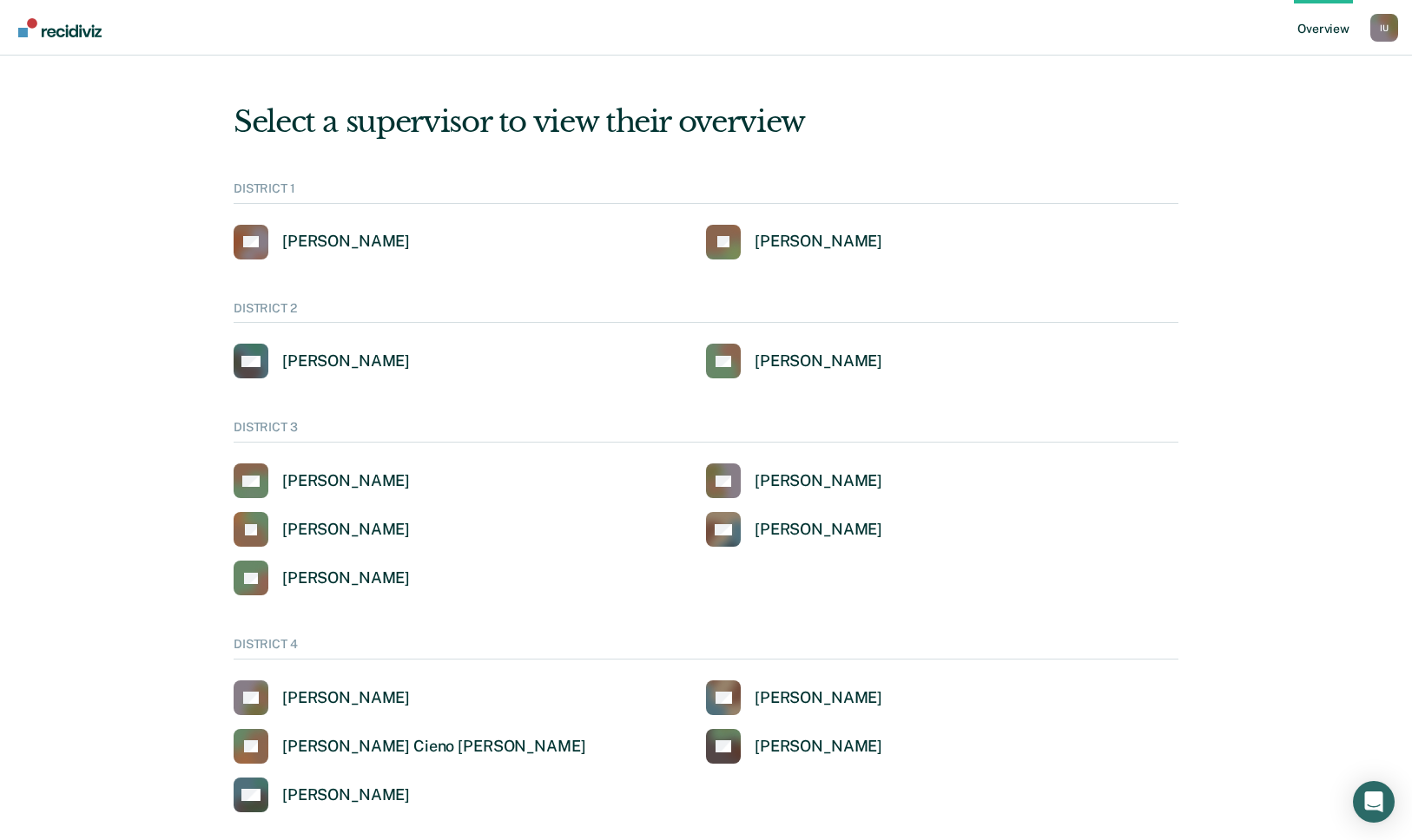
click at [741, 121] on div "Select a supervisor to view their overview" at bounding box center [705, 122] width 945 height 36
click at [741, 32] on div "I U" at bounding box center [1385, 28] width 28 height 28
click at [741, 111] on link "Log Out" at bounding box center [1314, 113] width 140 height 15
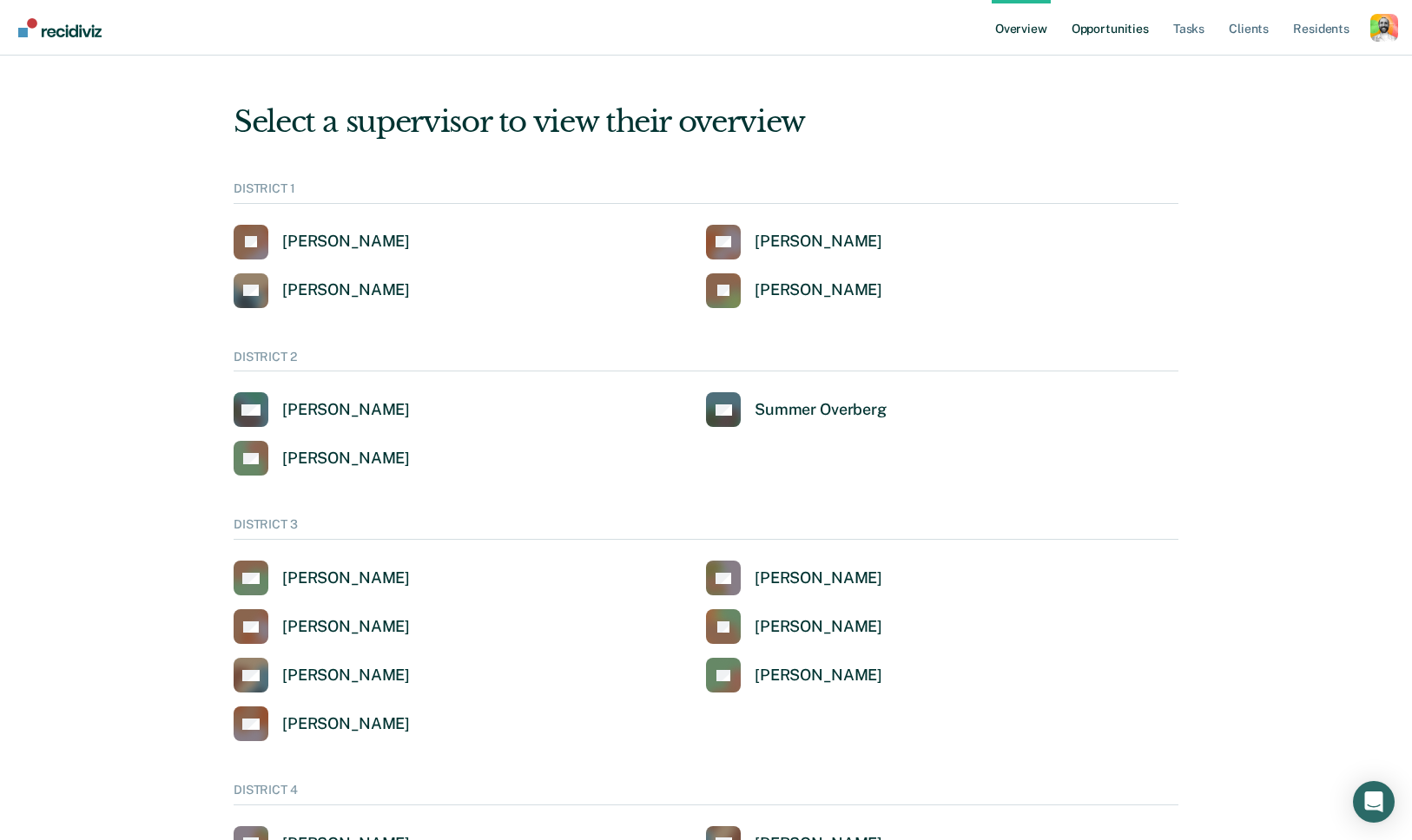
click at [1090, 25] on link "Opportunities" at bounding box center [1110, 27] width 85 height 55
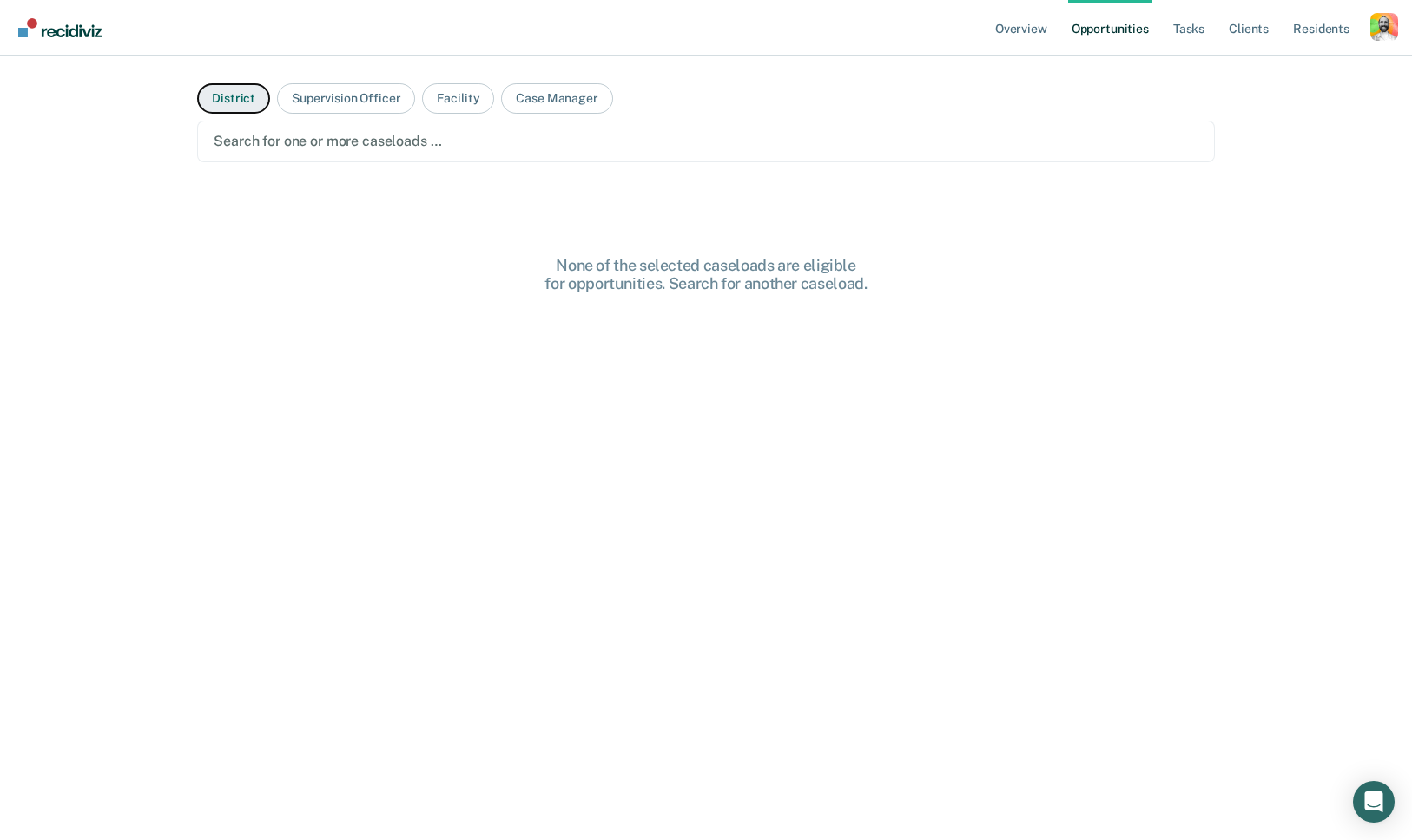
click at [240, 99] on button "District" at bounding box center [234, 99] width 73 height 30
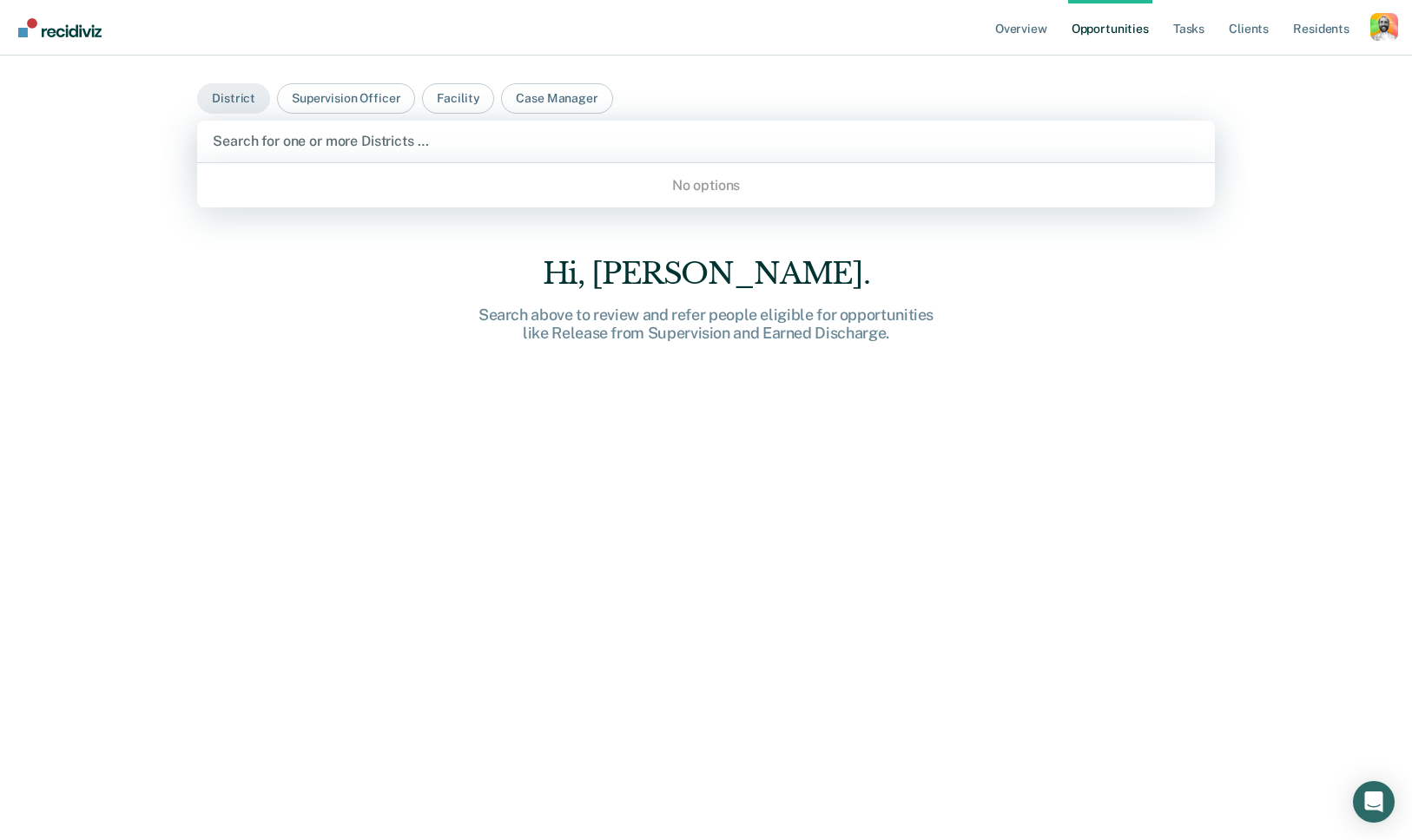
click at [339, 133] on div at bounding box center [705, 140] width 986 height 20
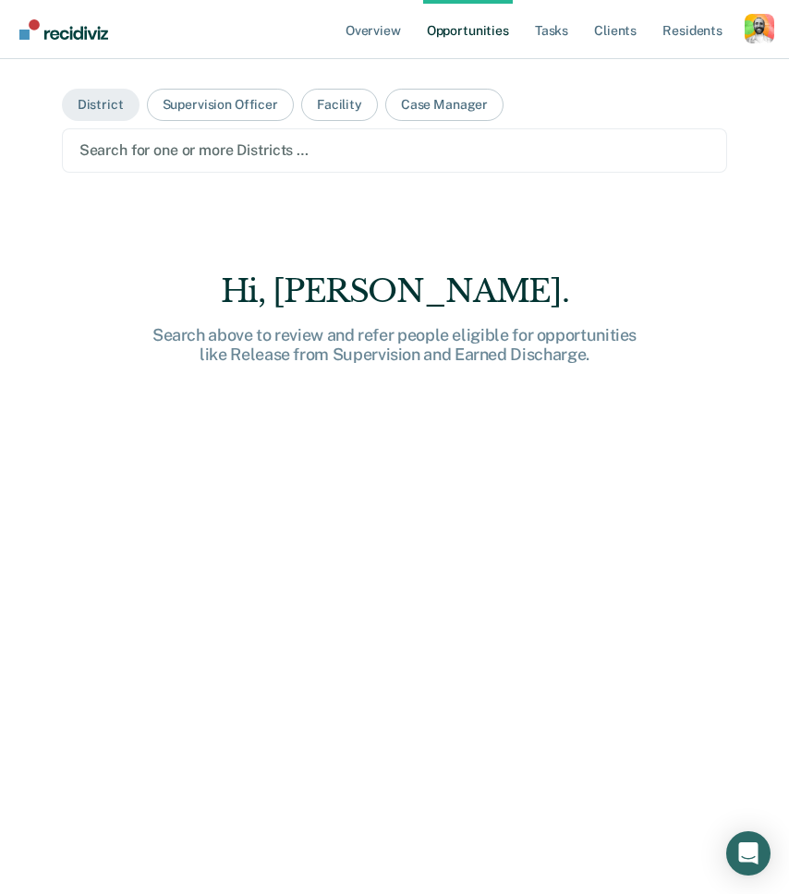
click at [304, 155] on div at bounding box center [394, 149] width 631 height 21
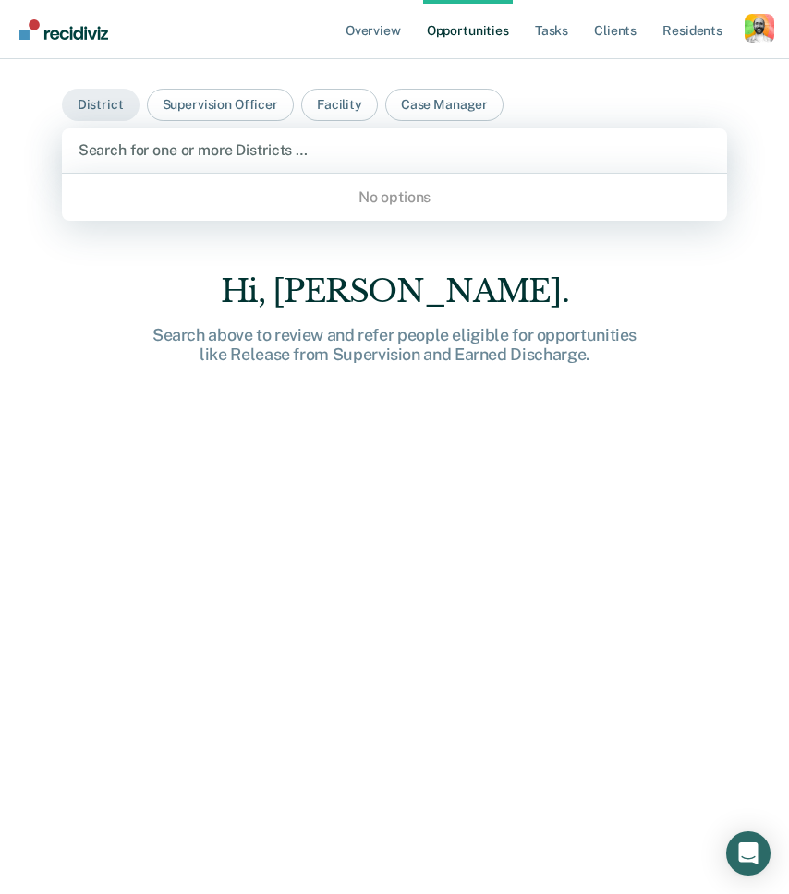
click at [292, 155] on div at bounding box center [395, 149] width 633 height 21
type input "asdf"
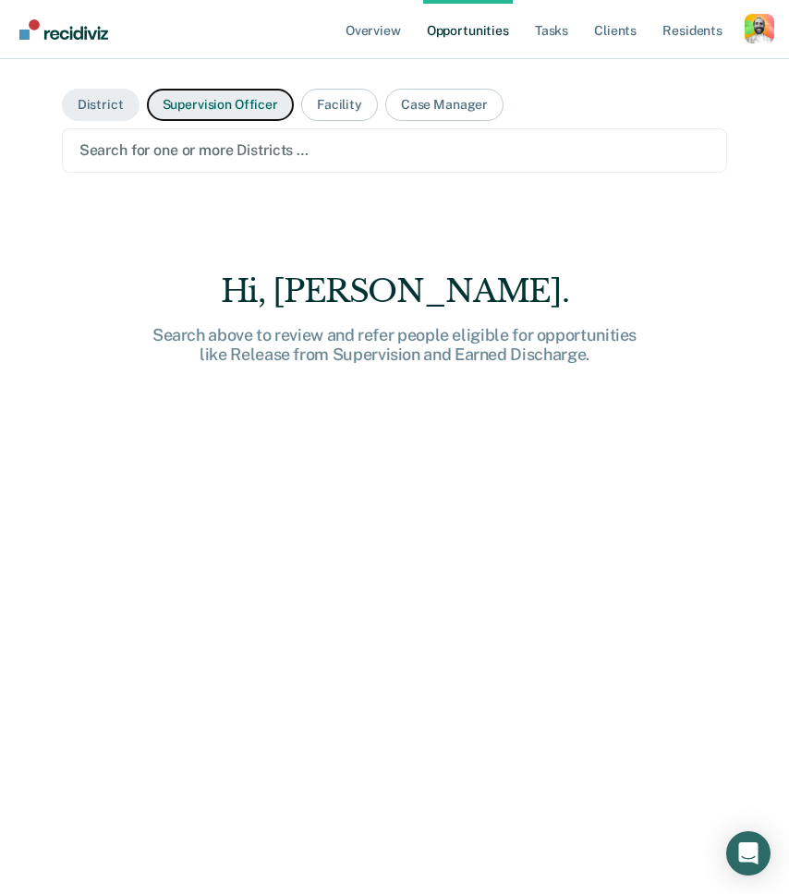
click at [240, 109] on button "Supervision Officer" at bounding box center [220, 105] width 147 height 32
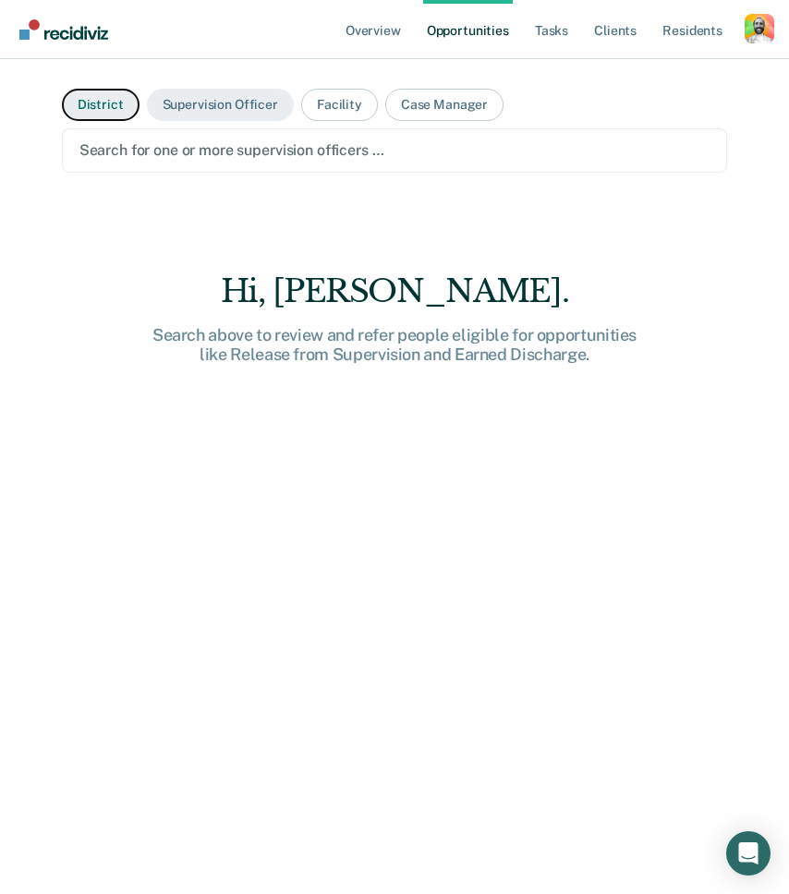
click at [108, 110] on button "District" at bounding box center [101, 105] width 78 height 32
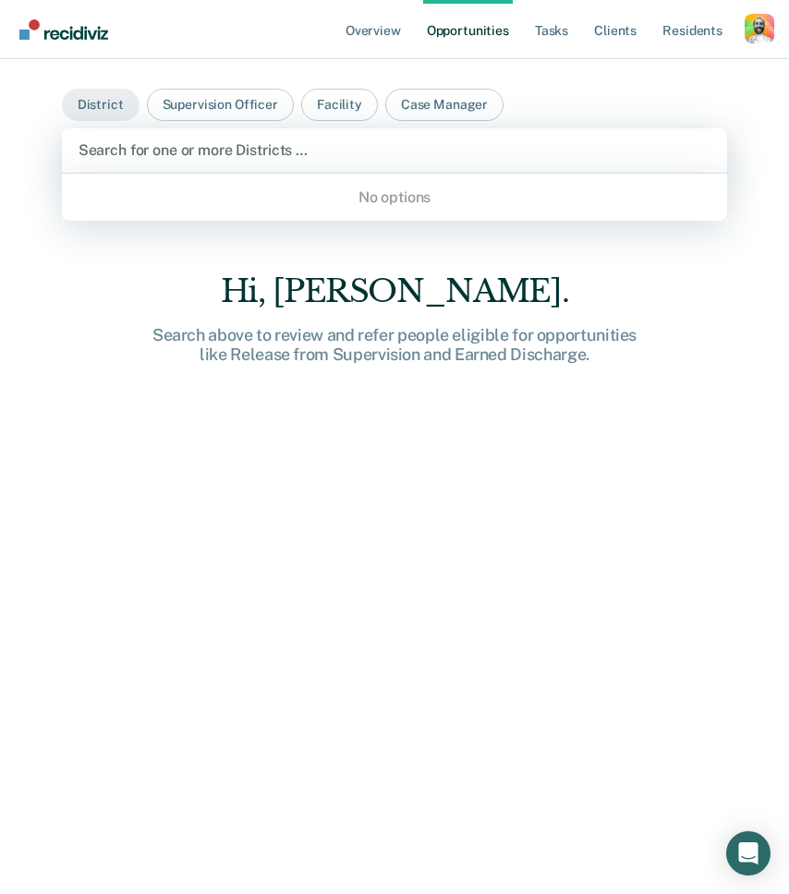
click at [185, 160] on div at bounding box center [395, 149] width 633 height 21
type input "District 0"
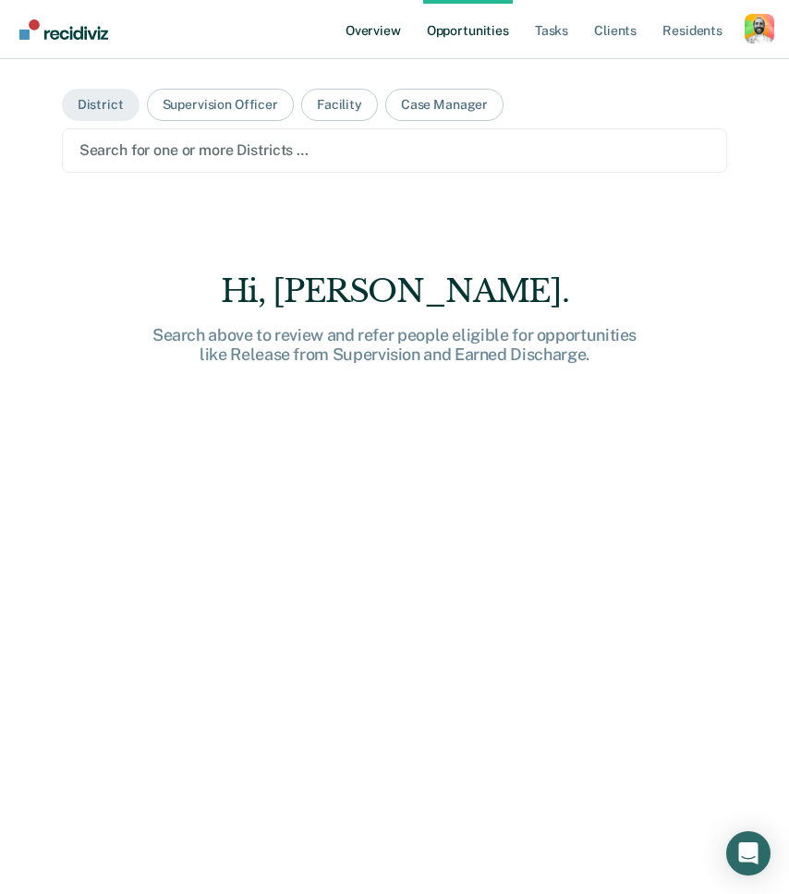
click at [379, 30] on link "Overview" at bounding box center [373, 29] width 63 height 59
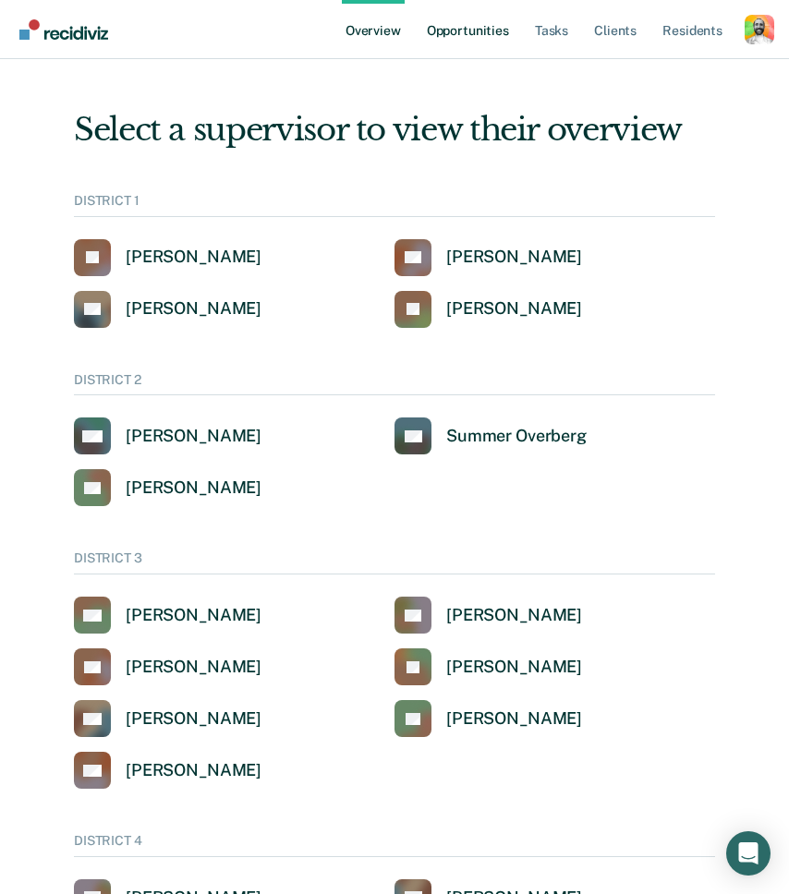
click at [471, 23] on link "Opportunities" at bounding box center [468, 29] width 90 height 59
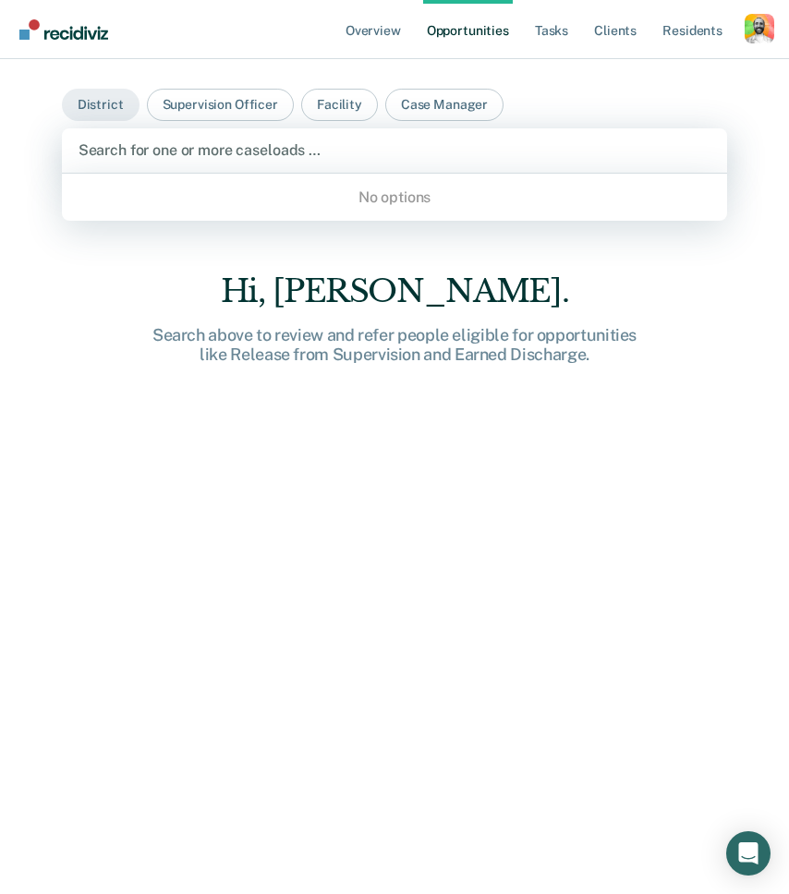
click at [313, 141] on div at bounding box center [395, 149] width 633 height 21
click at [224, 139] on div "Search for one or more caseloads …" at bounding box center [395, 150] width 636 height 25
click at [375, 186] on div "No options" at bounding box center [395, 197] width 666 height 32
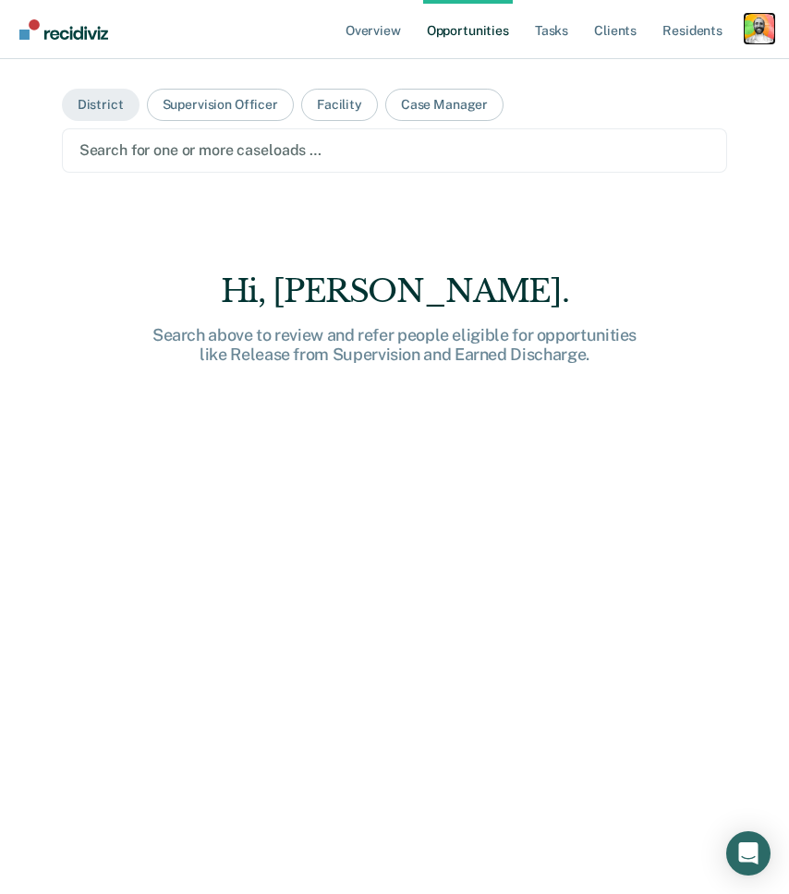
click at [752, 31] on div "Profile dropdown button" at bounding box center [760, 29] width 30 height 30
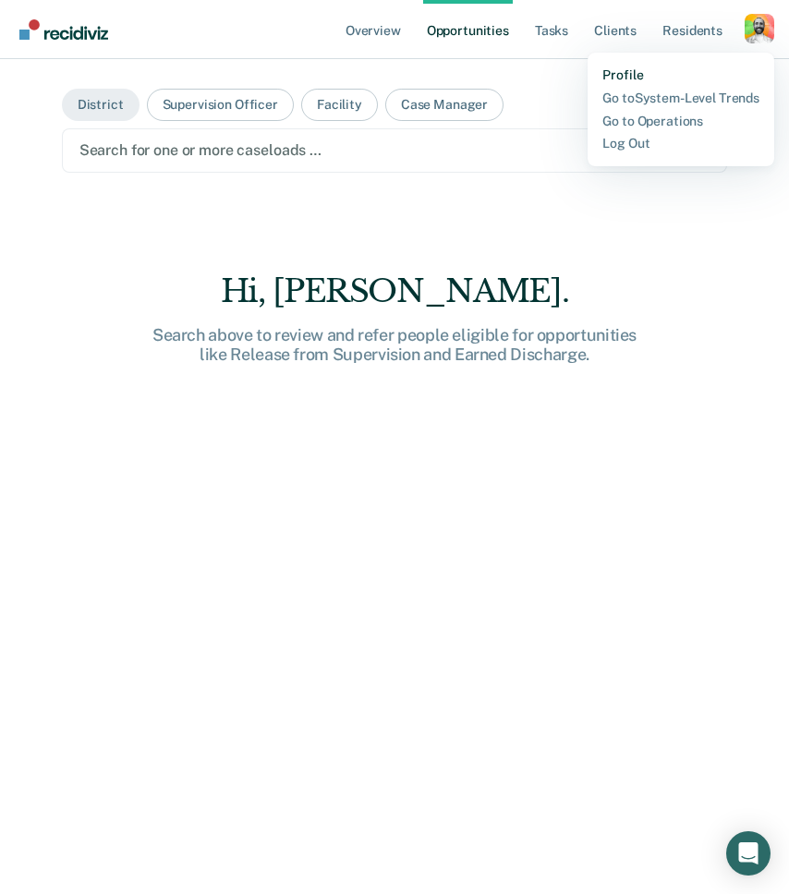
click at [635, 80] on link "Profile" at bounding box center [680, 75] width 157 height 16
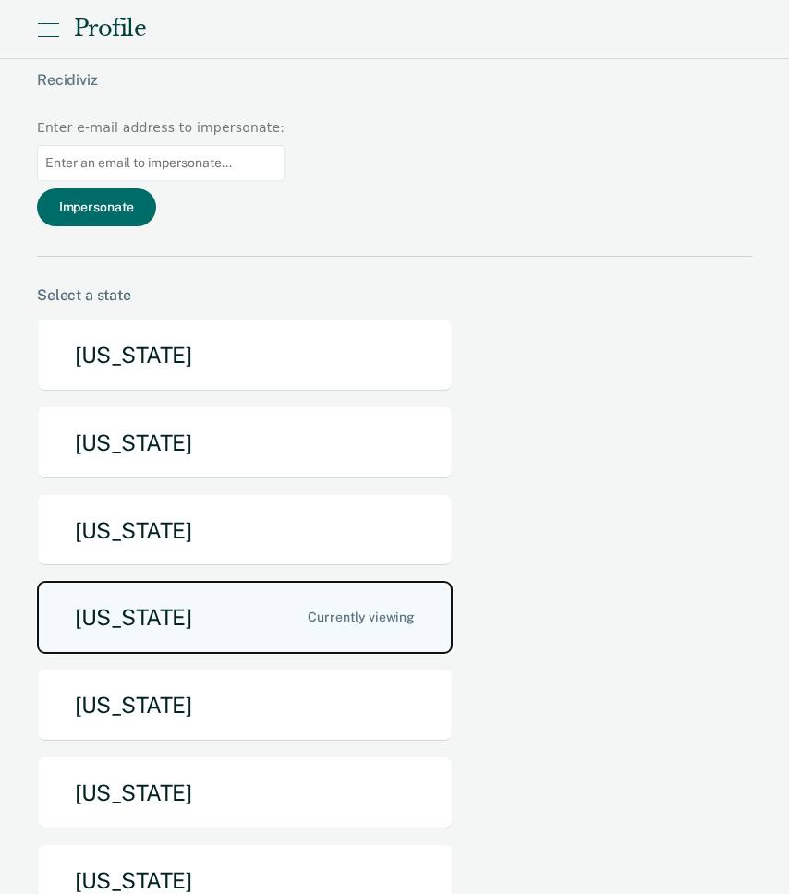
click at [160, 581] on button "Idaho" at bounding box center [245, 617] width 416 height 73
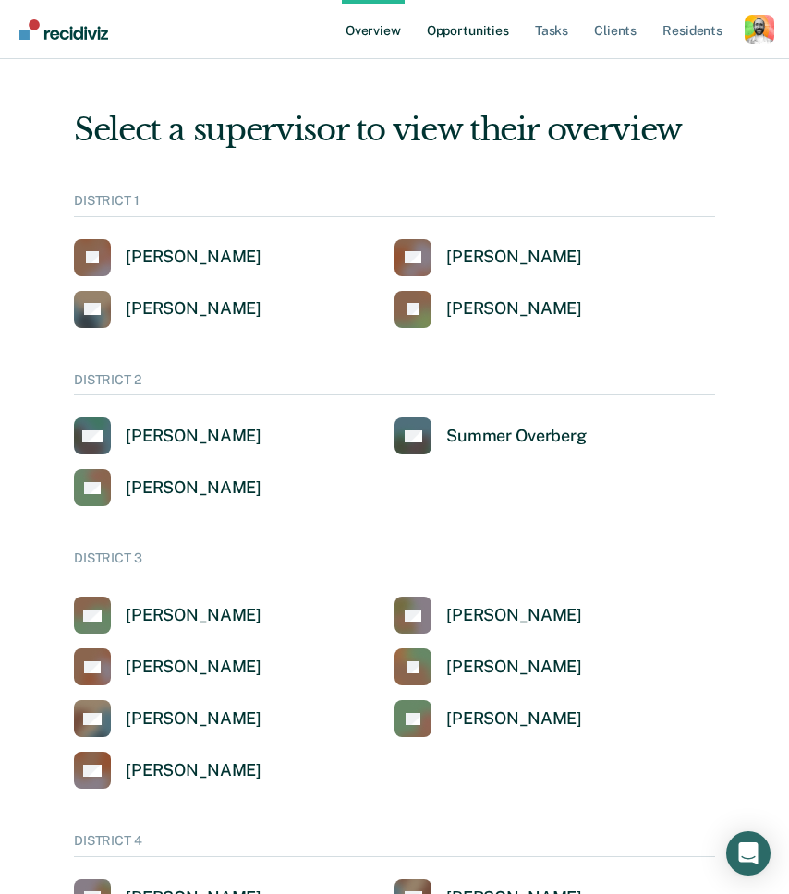
click at [475, 26] on link "Opportunities" at bounding box center [468, 29] width 90 height 59
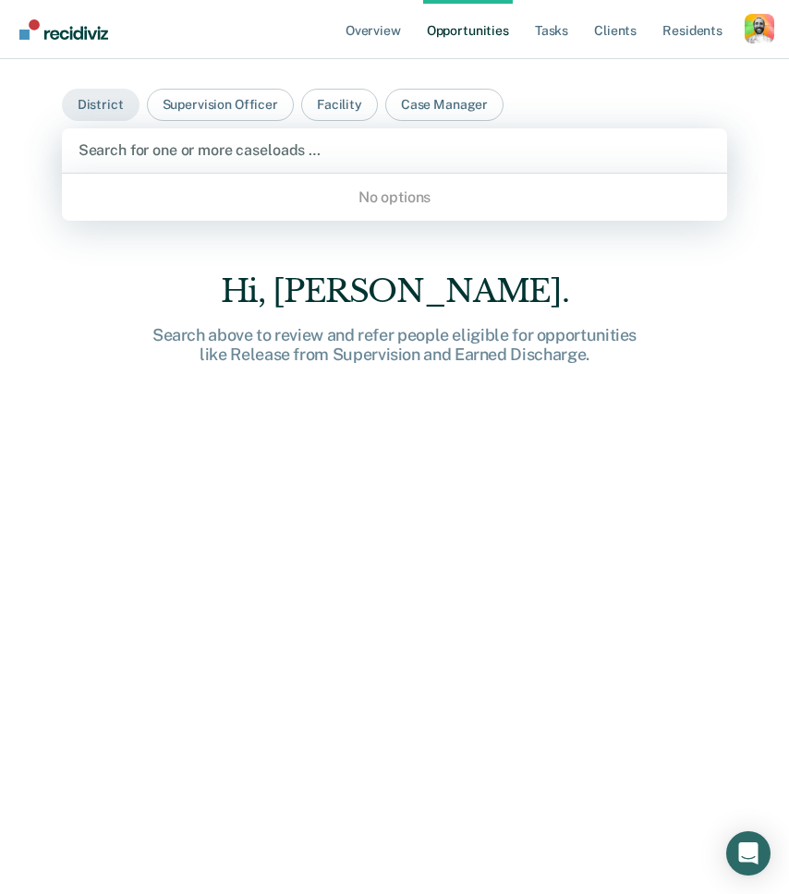
click at [141, 151] on div at bounding box center [395, 149] width 633 height 21
